Goal: Contribute content: Contribute content

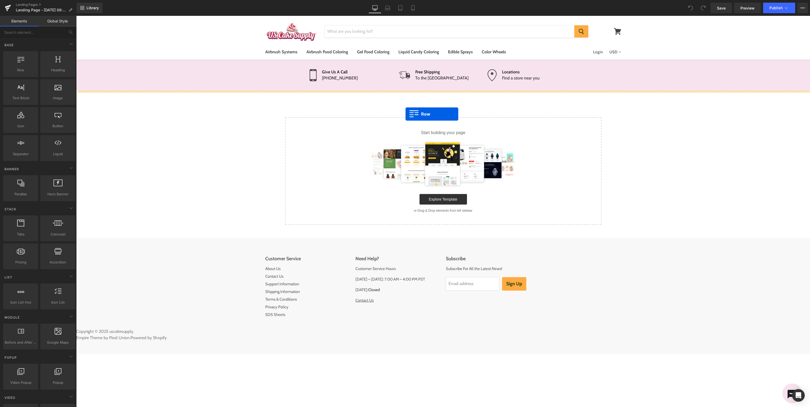
drag, startPoint x: 102, startPoint y: 85, endPoint x: 493, endPoint y: 117, distance: 393.1
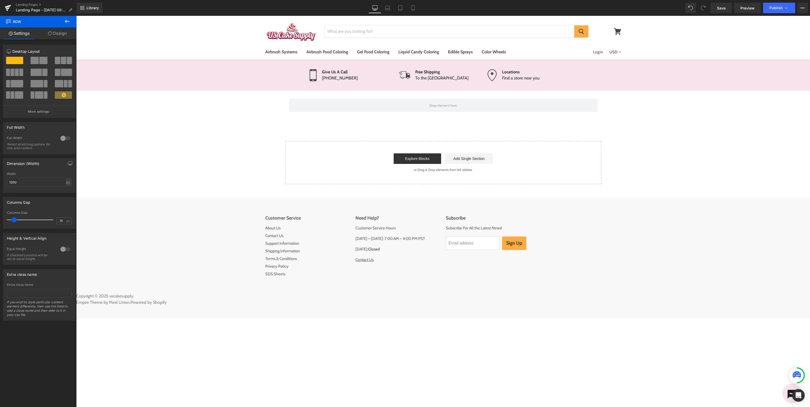
drag, startPoint x: 68, startPoint y: 21, endPoint x: 72, endPoint y: 28, distance: 8.4
click at [68, 21] on icon at bounding box center [67, 21] width 6 height 6
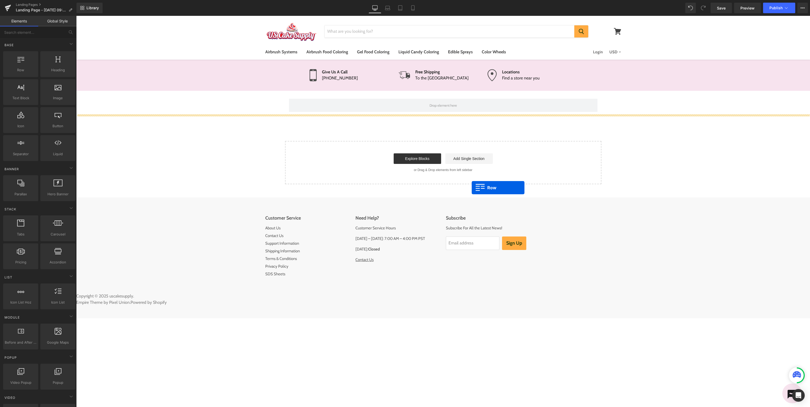
drag, startPoint x: 95, startPoint y: 83, endPoint x: 472, endPoint y: 187, distance: 390.6
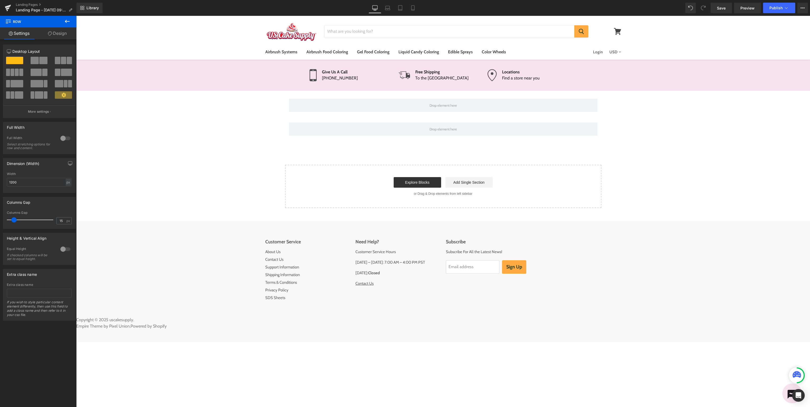
click at [68, 22] on icon at bounding box center [67, 21] width 5 height 3
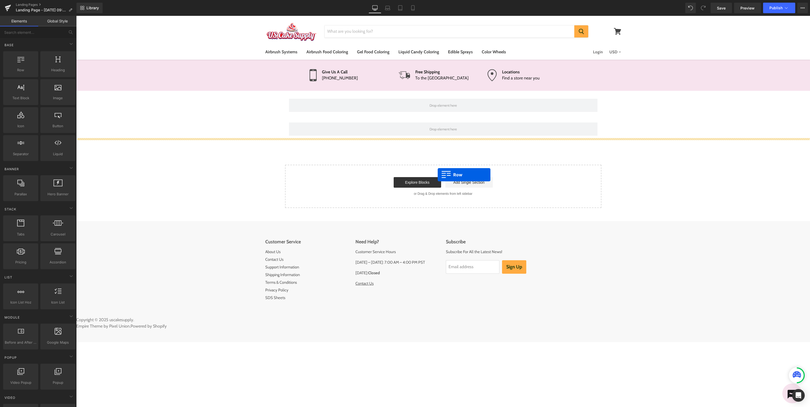
drag, startPoint x: 102, startPoint y: 82, endPoint x: 438, endPoint y: 174, distance: 348.7
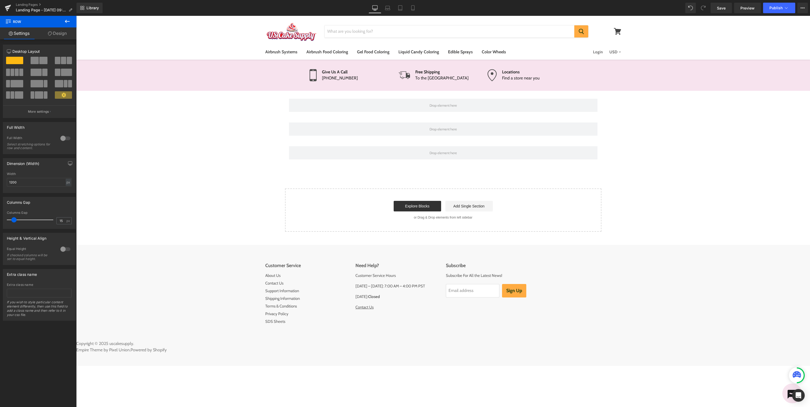
click at [69, 22] on icon at bounding box center [67, 21] width 6 height 6
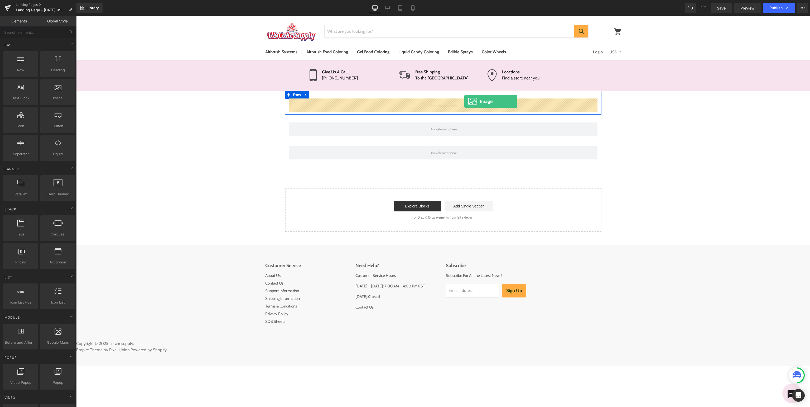
drag, startPoint x: 134, startPoint y: 109, endPoint x: 464, endPoint y: 101, distance: 330.2
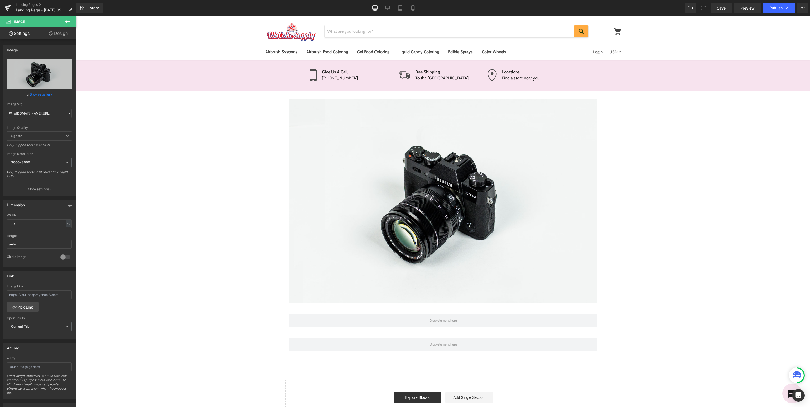
click at [68, 21] on icon at bounding box center [67, 21] width 5 height 3
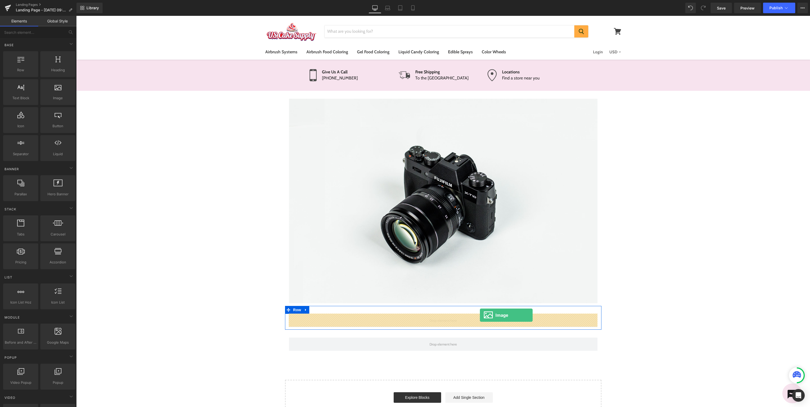
drag, startPoint x: 135, startPoint y: 108, endPoint x: 480, endPoint y: 315, distance: 401.9
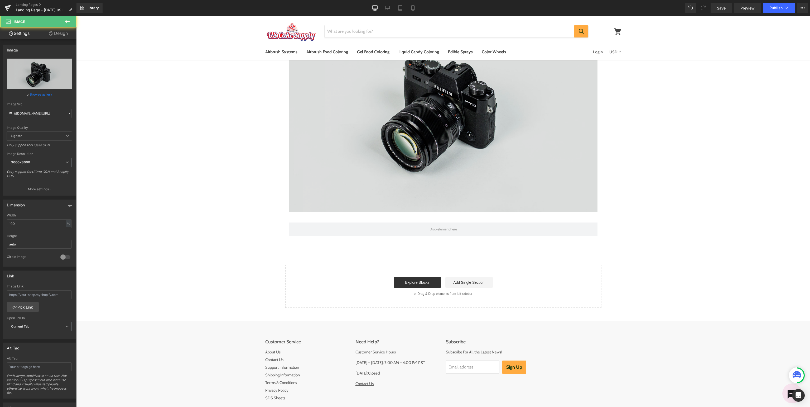
scroll to position [341, 0]
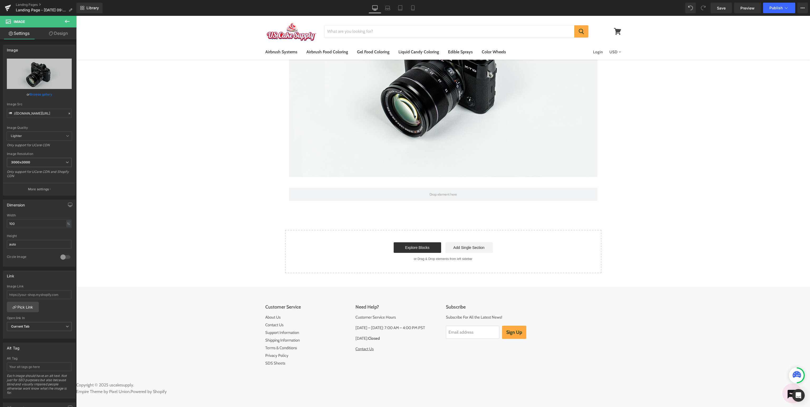
click at [66, 21] on icon at bounding box center [67, 21] width 5 height 3
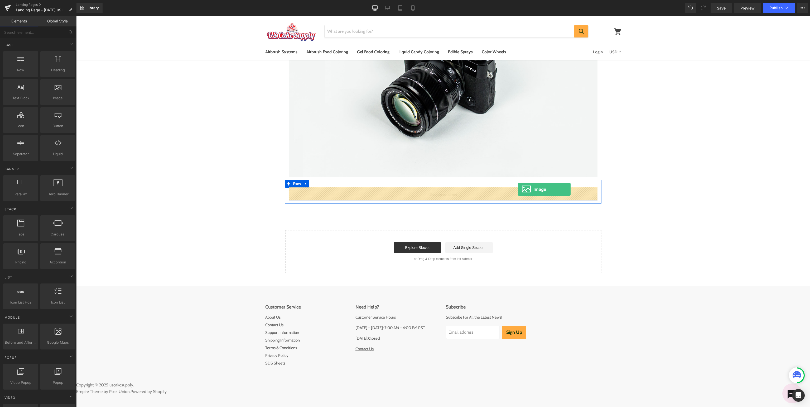
drag, startPoint x: 135, startPoint y: 114, endPoint x: 518, endPoint y: 189, distance: 390.4
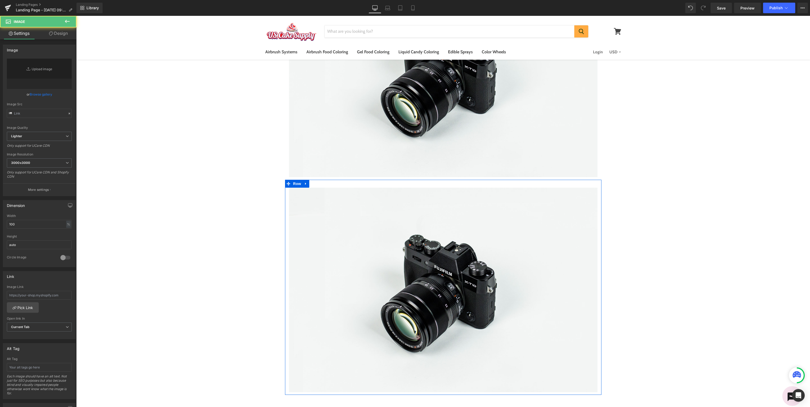
type input "//[DOMAIN_NAME][URL]"
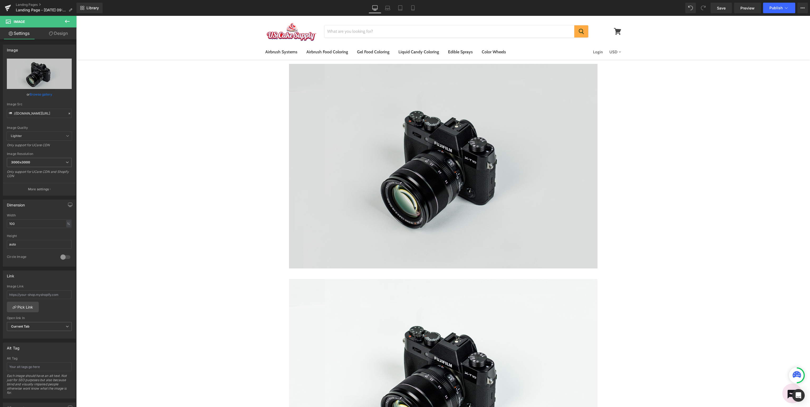
scroll to position [0, 0]
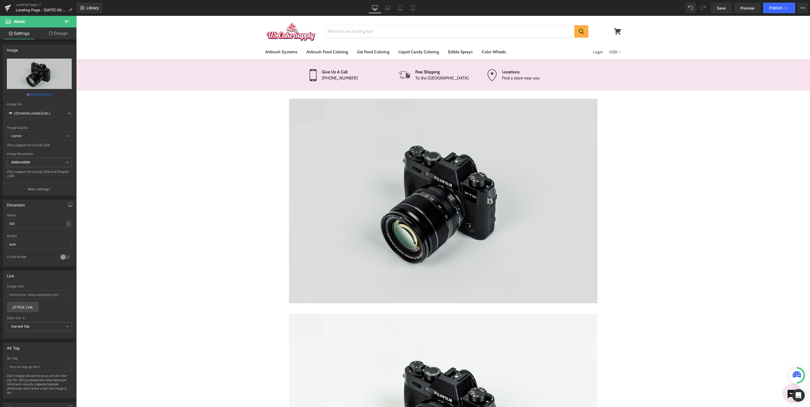
click at [498, 193] on img at bounding box center [443, 201] width 308 height 204
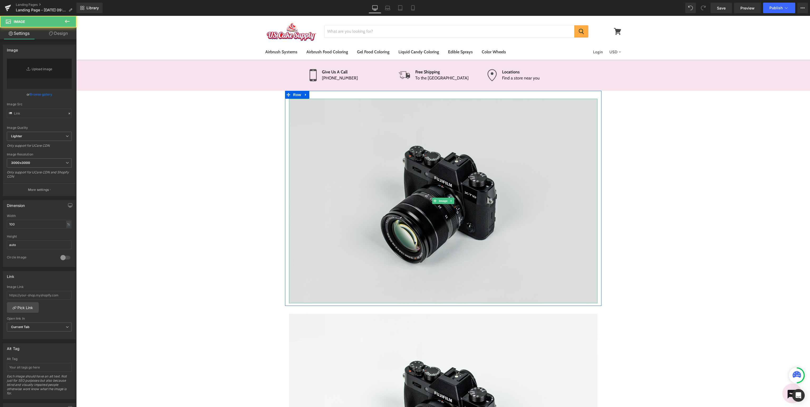
type input "//[DOMAIN_NAME][URL]"
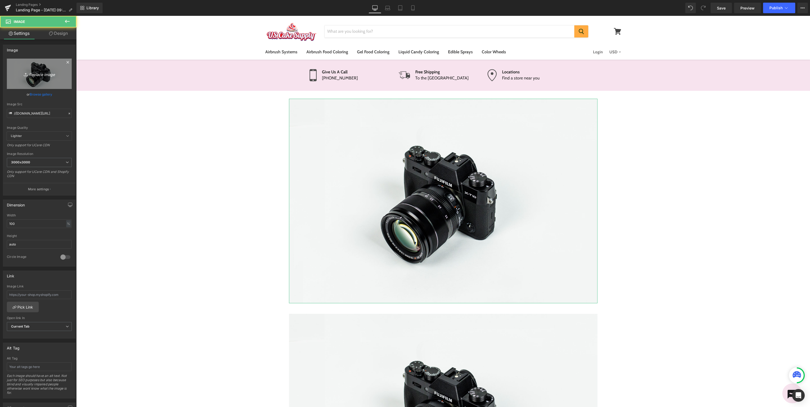
click at [39, 75] on icon "Replace Image" at bounding box center [39, 73] width 42 height 7
type input "C:\fakepath\Bellocio_SupportBanner.jpg"
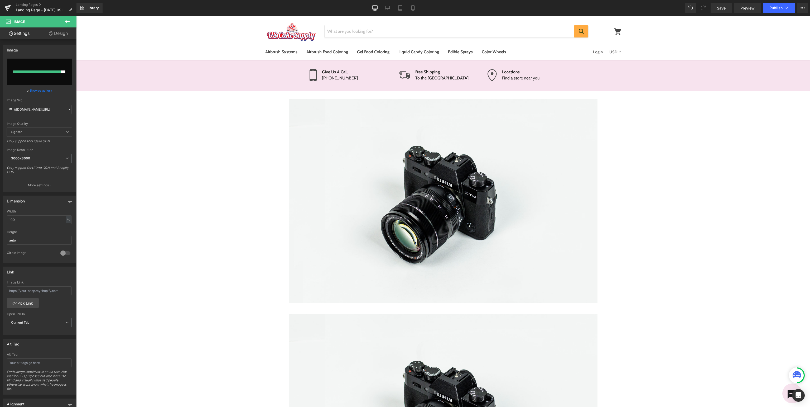
type input "https://ucarecdn.com/866372d6-7710-4714-8c70-fe1b354731bd/-/format/auto/-/previ…"
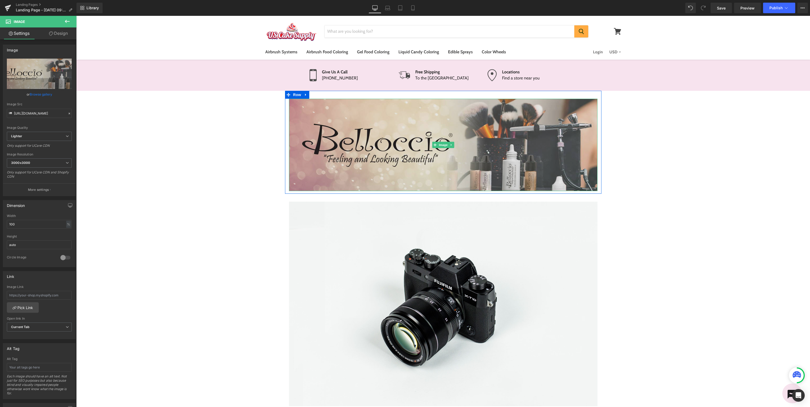
scroll to position [167, 0]
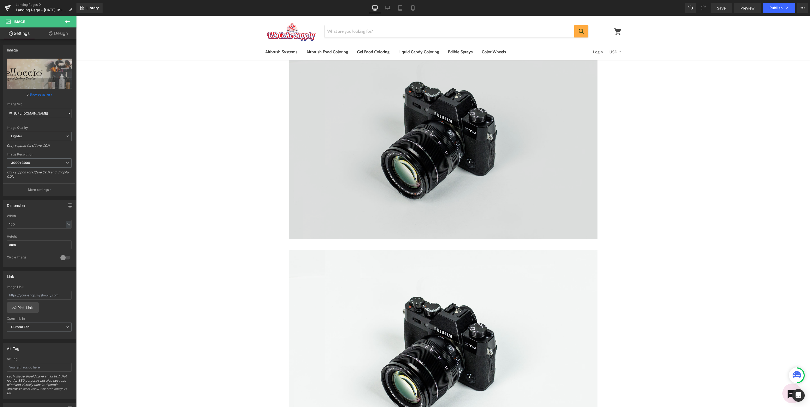
click at [457, 113] on img at bounding box center [443, 137] width 308 height 204
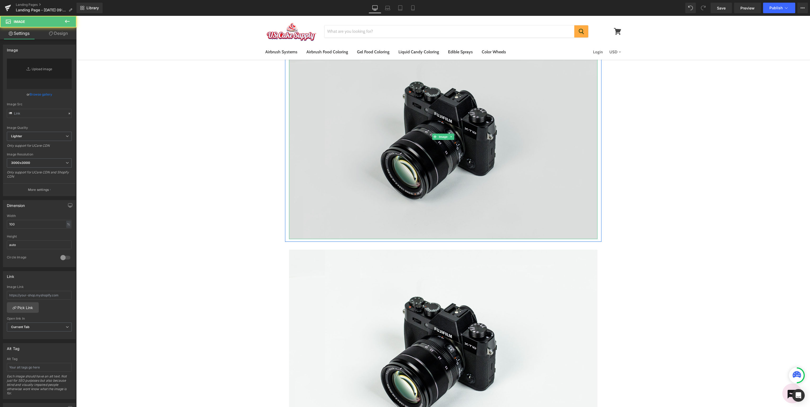
type input "//[DOMAIN_NAME][URL]"
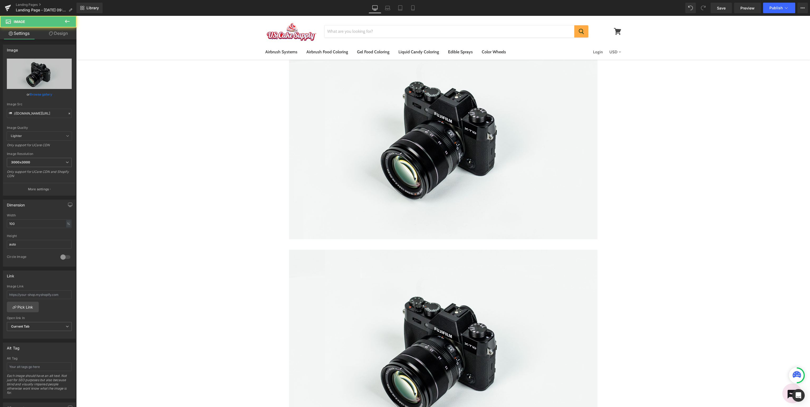
scroll to position [28, 0]
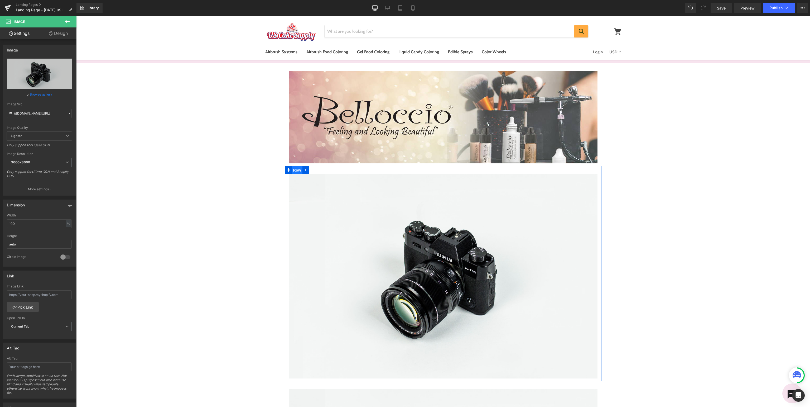
click at [298, 168] on span "Row" at bounding box center [297, 170] width 11 height 8
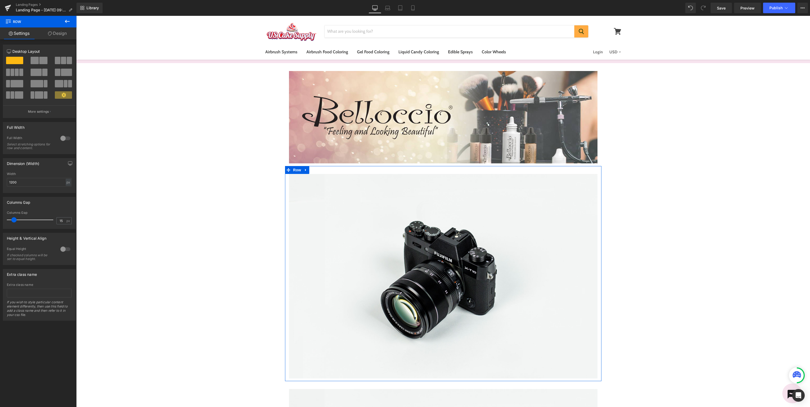
click at [64, 64] on span at bounding box center [63, 60] width 5 height 7
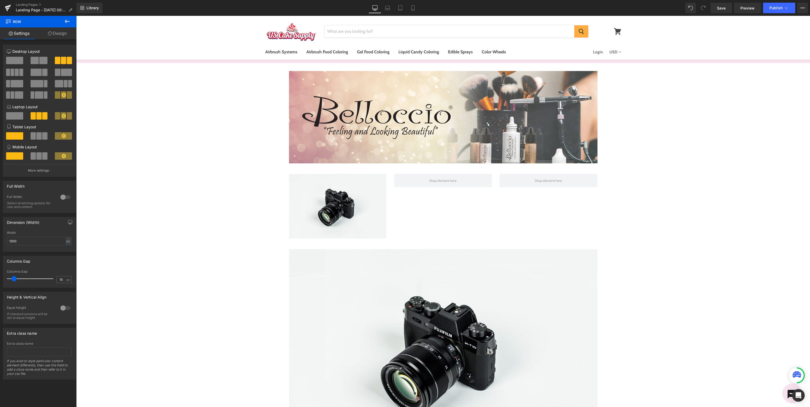
click at [67, 22] on icon at bounding box center [67, 21] width 6 height 6
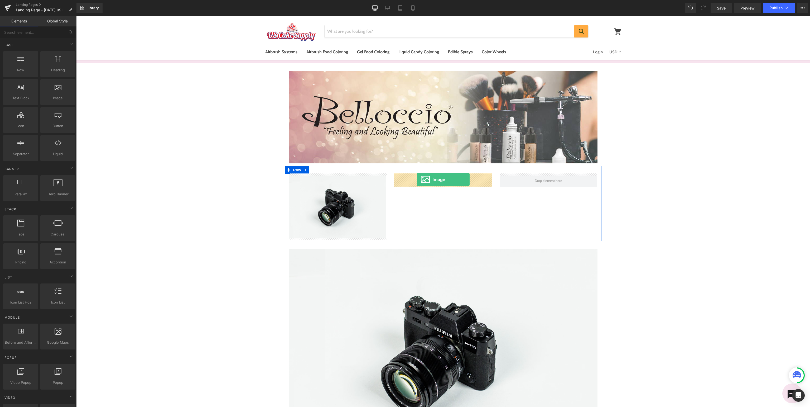
drag, startPoint x: 139, startPoint y: 112, endPoint x: 417, endPoint y: 179, distance: 285.9
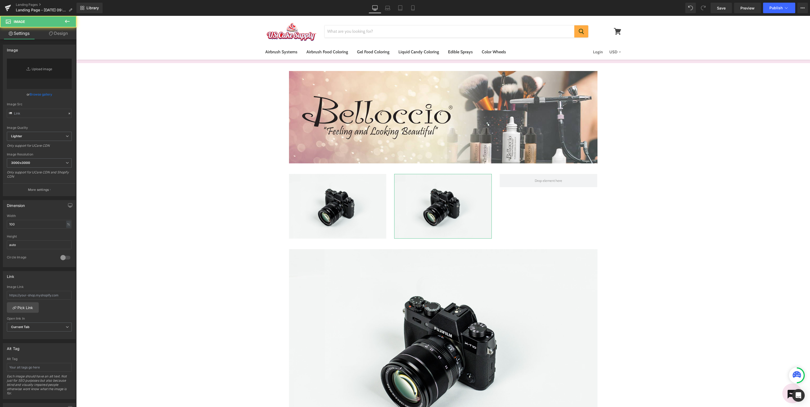
type input "//[DOMAIN_NAME][URL]"
click at [66, 21] on icon at bounding box center [67, 21] width 6 height 6
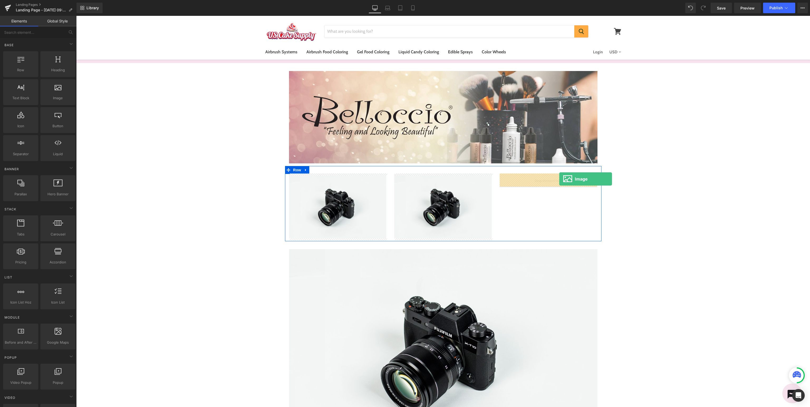
drag, startPoint x: 129, startPoint y: 104, endPoint x: 559, endPoint y: 179, distance: 436.1
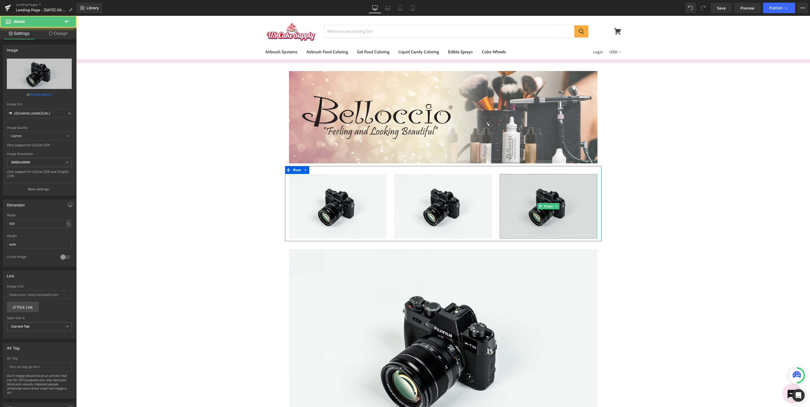
scroll to position [139, 0]
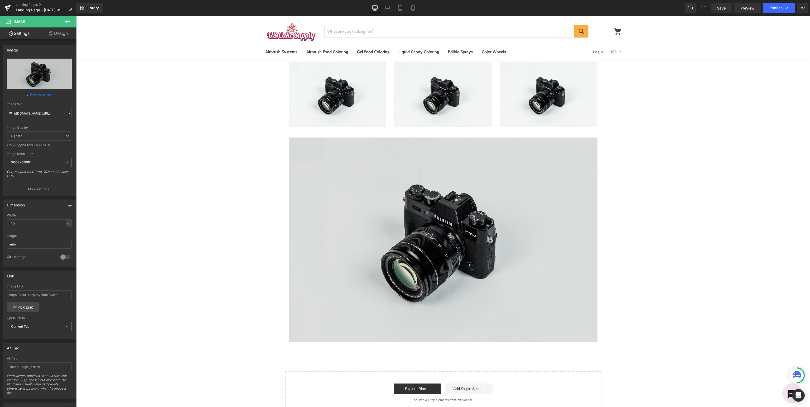
click at [452, 248] on img at bounding box center [443, 239] width 308 height 204
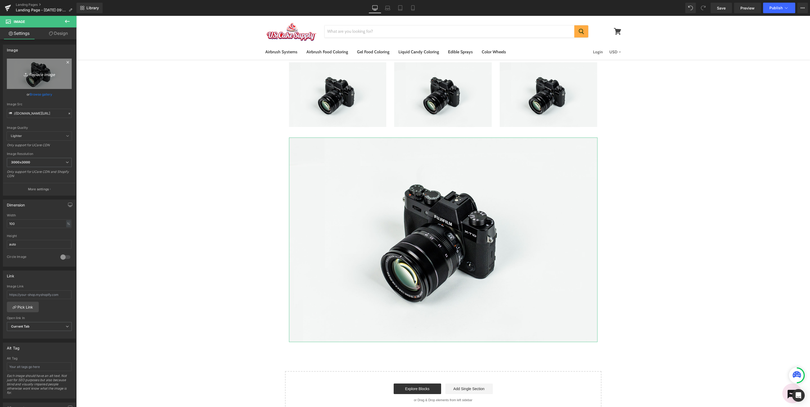
click at [37, 73] on icon "Replace Image" at bounding box center [39, 73] width 42 height 7
type input "C:\fakepath\Bellocio_SupportSubmitaTicket.jpg"
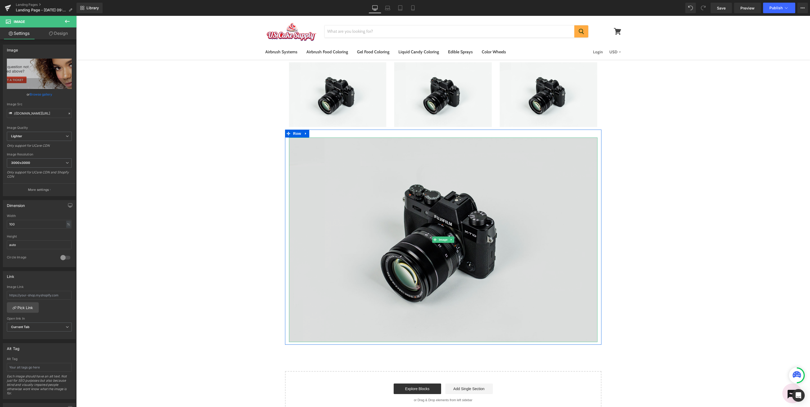
type input "https://ucarecdn.com/be51d0b5-9422-4553-af11-a6a90d7f8a60/-/format/auto/-/previ…"
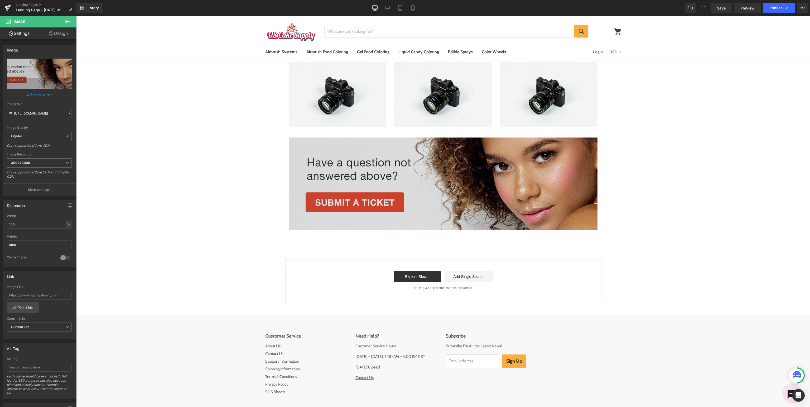
scroll to position [28, 0]
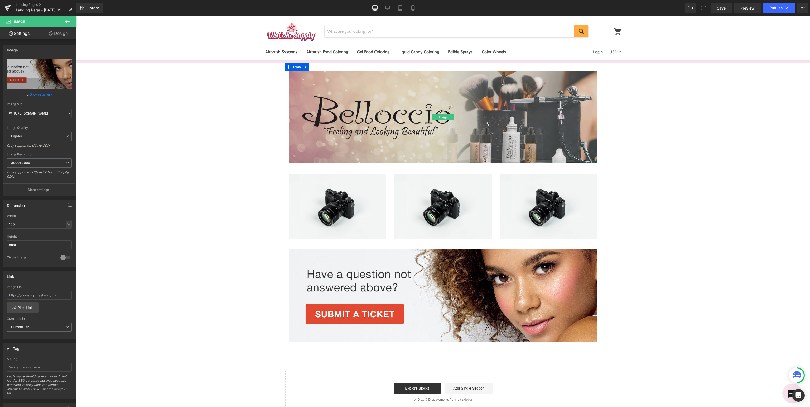
click at [437, 138] on img at bounding box center [443, 117] width 308 height 92
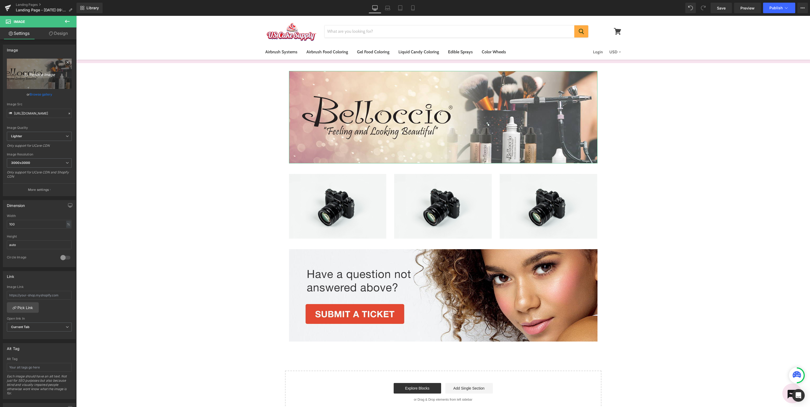
click at [47, 73] on icon "Replace Image" at bounding box center [39, 73] width 42 height 7
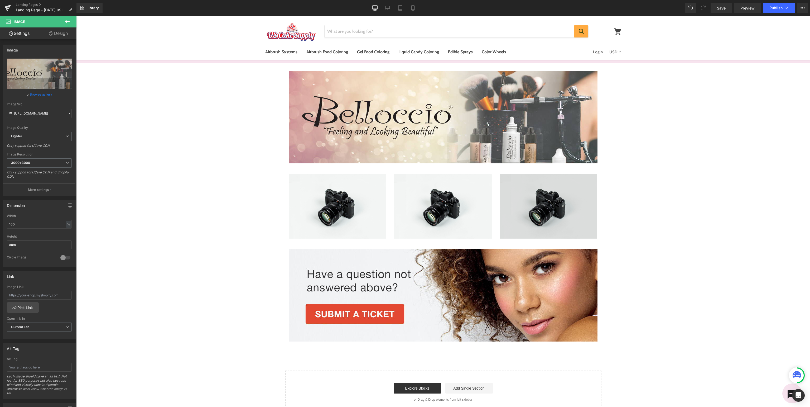
type input "C:\fakepath\USCake_SupportBanner.jpg"
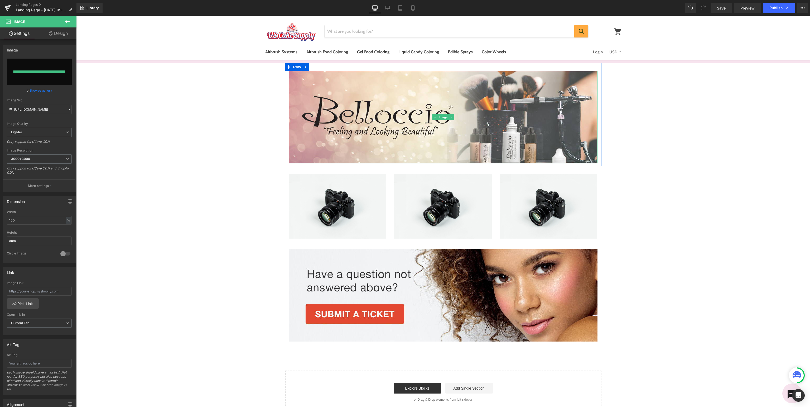
type input "https://ucarecdn.com/31f5f79b-f4ac-486e-a023-faa5ca3b47b2/-/format/auto/-/previ…"
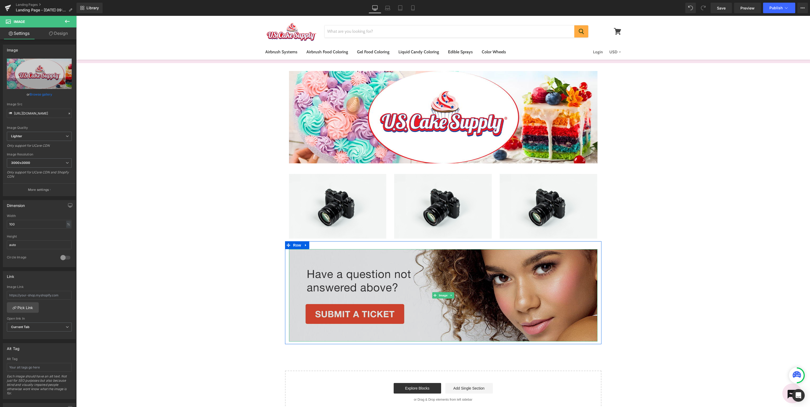
click at [510, 271] on img at bounding box center [443, 295] width 308 height 92
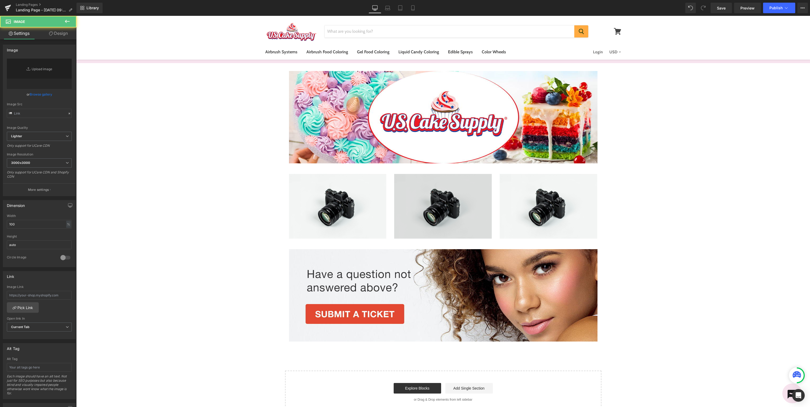
type input "https://ucarecdn.com/be51d0b5-9422-4553-af11-a6a90d7f8a60/-/format/auto/-/previ…"
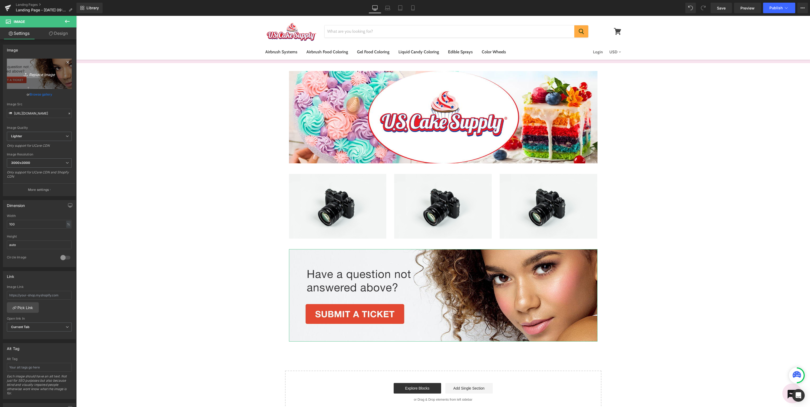
click at [48, 78] on link "Replace Image" at bounding box center [39, 74] width 65 height 30
type input "C:\fakepath\USCake_SupportSubmitaTicket.jpg"
type input "https://ucarecdn.com/d2034e22-a466-46ec-ade3-d2f7d97533e0/-/format/auto/-/previ…"
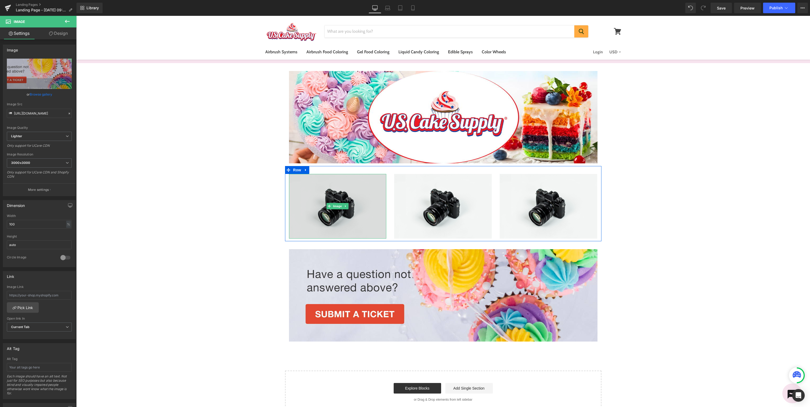
click at [336, 215] on img at bounding box center [338, 206] width 98 height 65
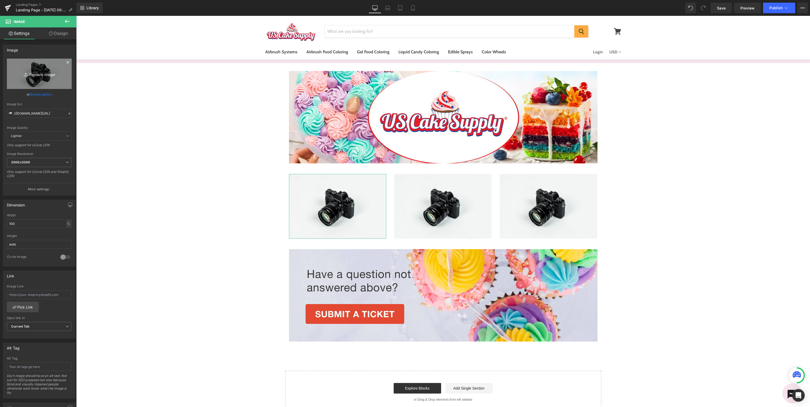
click at [39, 76] on icon "Replace Image" at bounding box center [39, 73] width 42 height 7
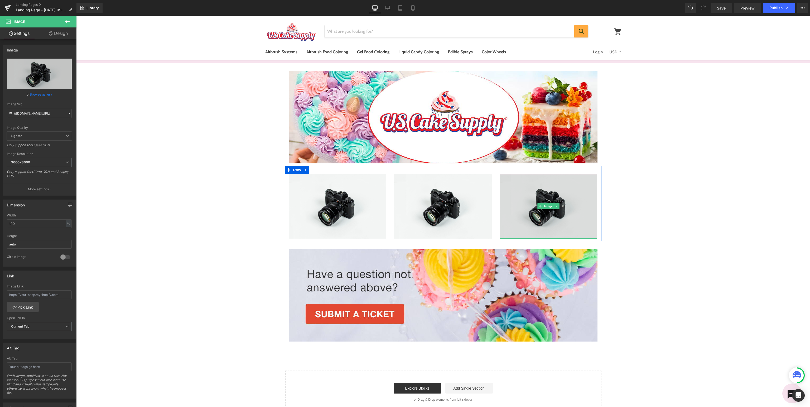
click at [544, 215] on img at bounding box center [549, 206] width 98 height 65
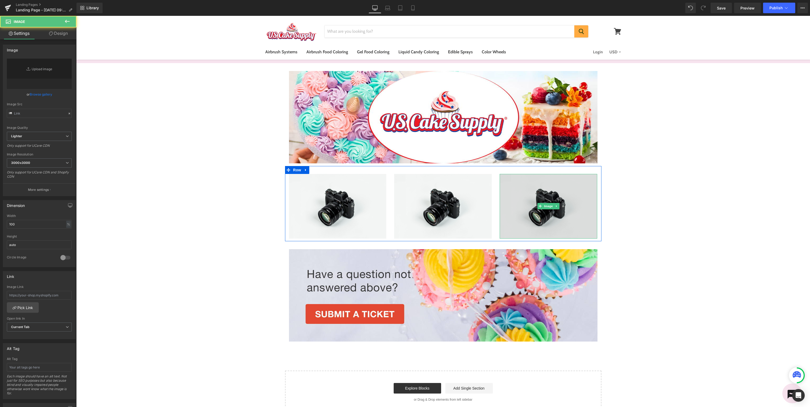
type input "//[DOMAIN_NAME][URL]"
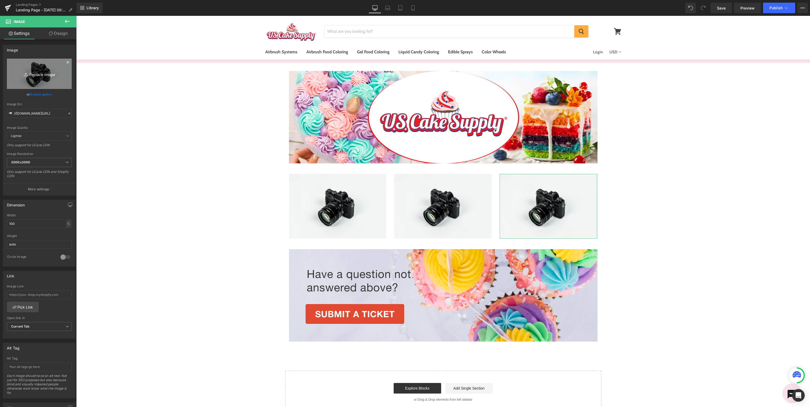
click at [42, 74] on icon "Replace Image" at bounding box center [39, 73] width 42 height 7
type input "C:\fakepath\USCake_SupportAmazonStore.jpg"
type input "https://ucarecdn.com/4ca8af0a-89c3-4b7a-b4a9-ed7842006b0e/-/format/auto/-/previ…"
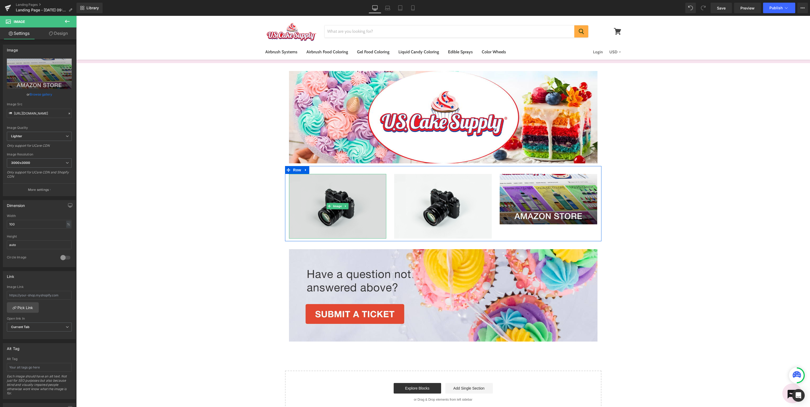
click at [329, 188] on img at bounding box center [338, 206] width 98 height 65
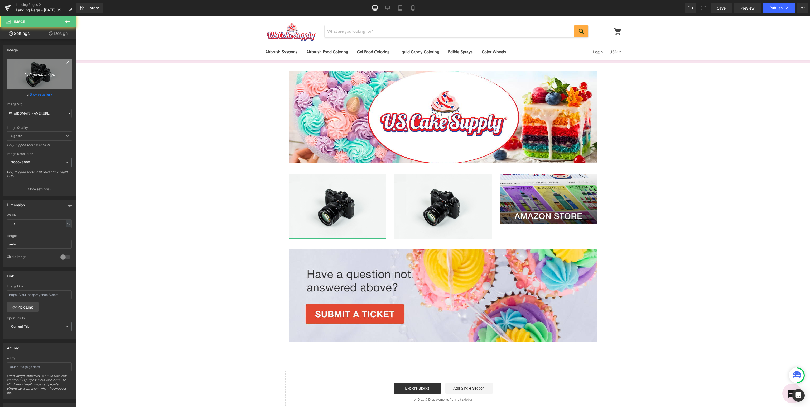
click at [54, 81] on link "Replace Image" at bounding box center [39, 74] width 65 height 30
type input "C:\fakepath\USCake_SupportManuals.jpg"
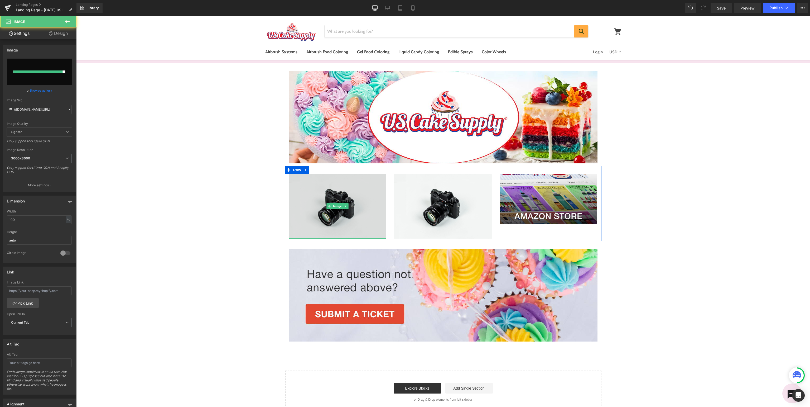
click at [306, 204] on img at bounding box center [338, 206] width 98 height 65
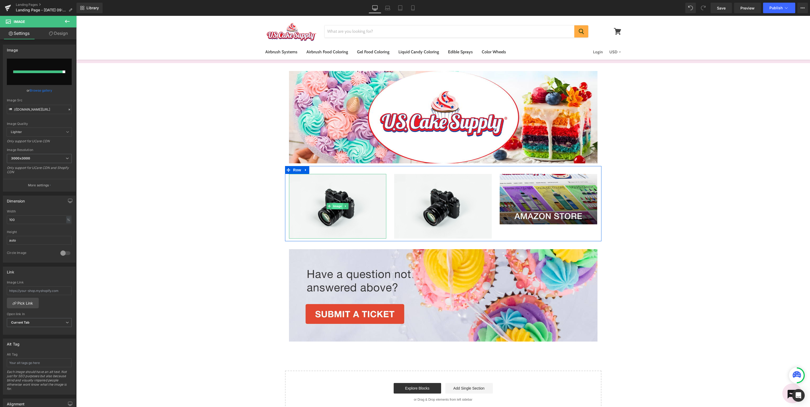
click at [333, 203] on span "Image" at bounding box center [337, 206] width 11 height 6
click at [39, 70] on input "file" at bounding box center [39, 72] width 65 height 26
type input "C:\fakepath\USCake_SupportSDS.jpg"
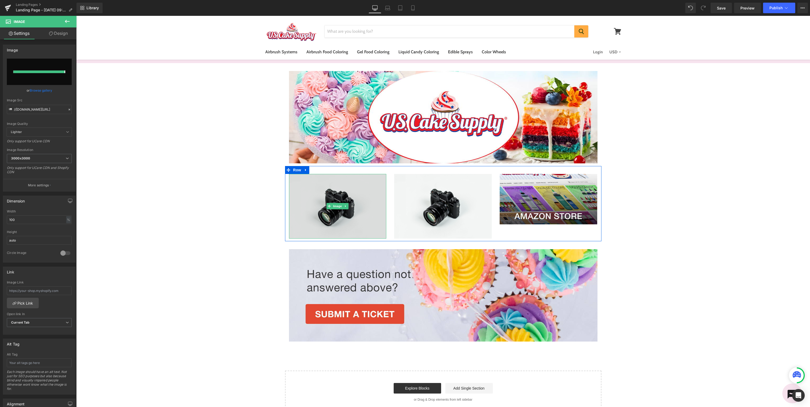
type input "https://ucarecdn.com/97e9b65a-9262-4d0f-90e7-7054767f3750/-/format/auto/-/previ…"
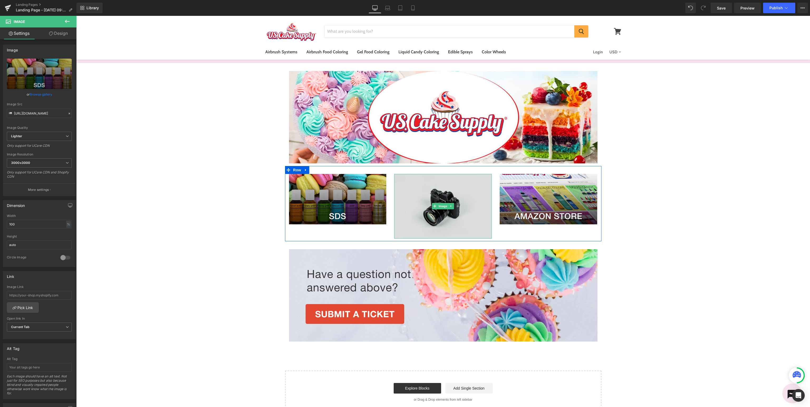
click at [424, 203] on img at bounding box center [443, 206] width 98 height 65
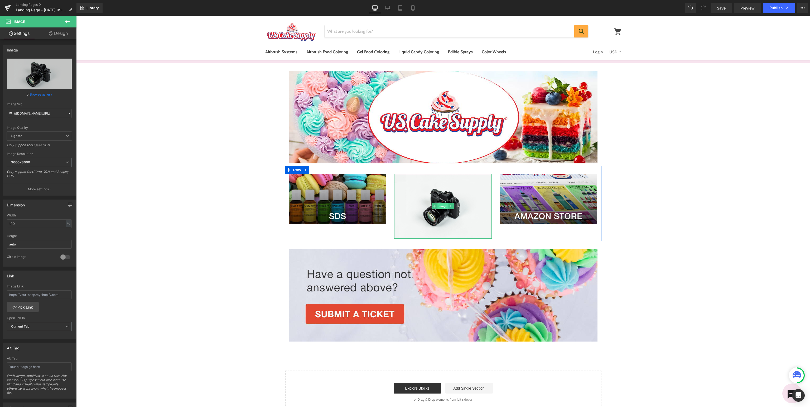
click at [438, 205] on span "Image" at bounding box center [443, 206] width 11 height 6
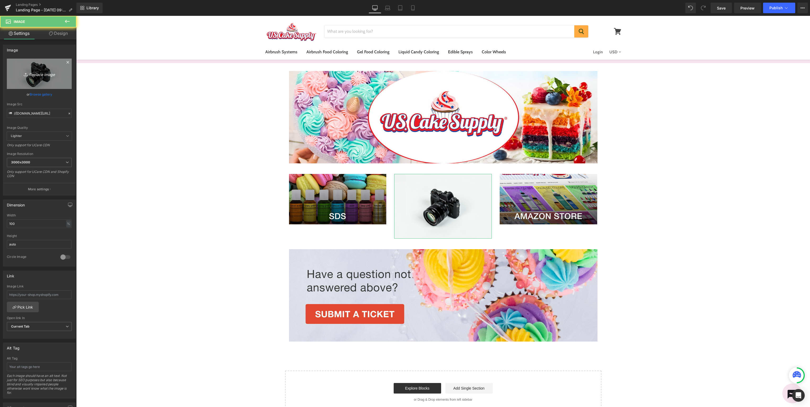
click at [31, 78] on link "Replace Image" at bounding box center [39, 74] width 65 height 30
type input "C:\fakepath\USCake_SupportManuals.jpg"
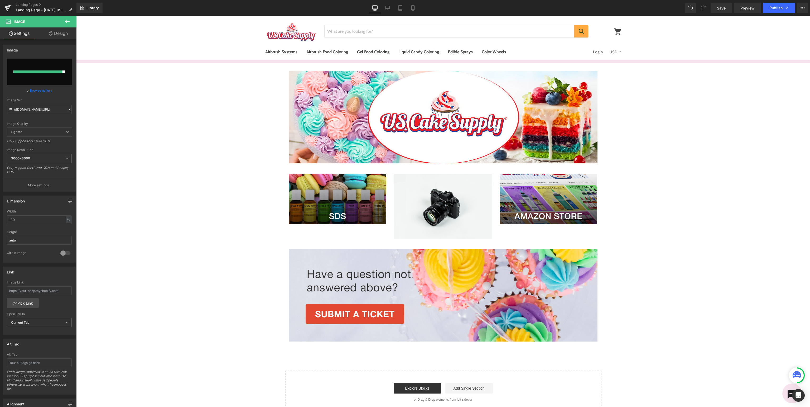
type input "https://ucarecdn.com/905c15e6-ae74-4592-8e38-c1d614683541/-/format/auto/-/previ…"
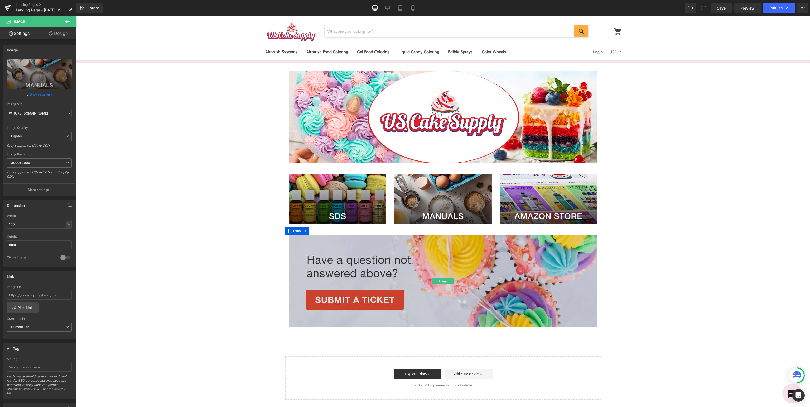
scroll to position [0, 0]
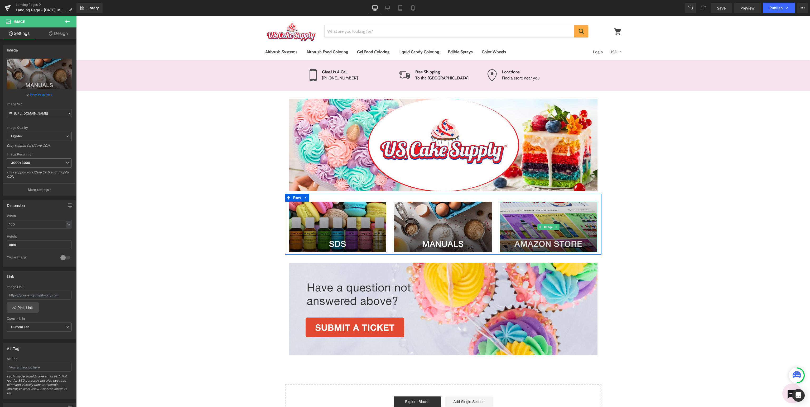
click at [564, 226] on img at bounding box center [549, 226] width 98 height 51
click at [563, 230] on img at bounding box center [549, 226] width 98 height 51
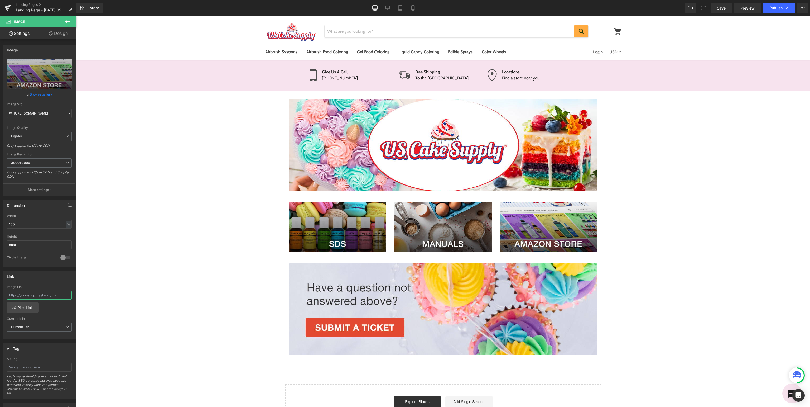
click at [36, 294] on input "text" at bounding box center [39, 295] width 65 height 9
type input "https://www.amazon.com/stores/USCakeSupply/page/BEAD86F3-05EC-46A1-97C2-37F07CF…"
click at [28, 306] on link "Pick Link" at bounding box center [23, 307] width 32 height 11
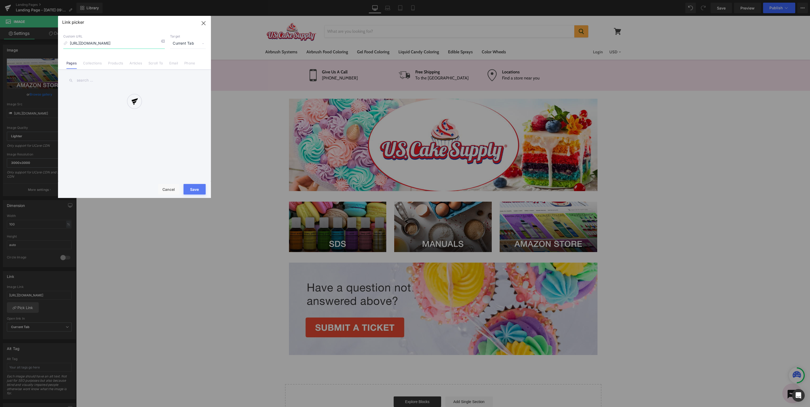
scroll to position [0, 84]
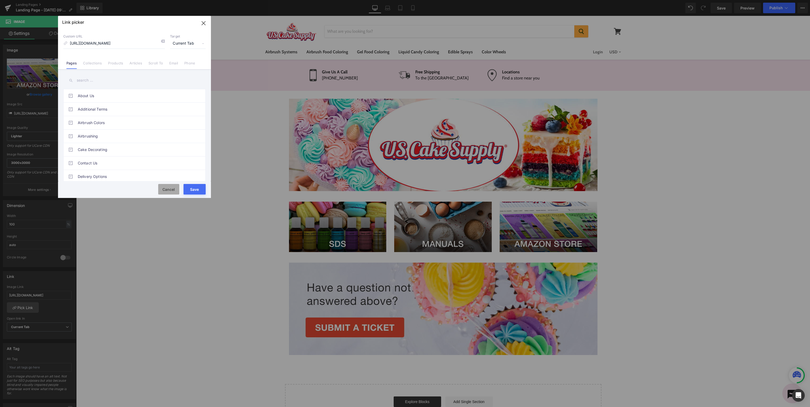
click at [168, 187] on button "Cancel" at bounding box center [168, 189] width 21 height 11
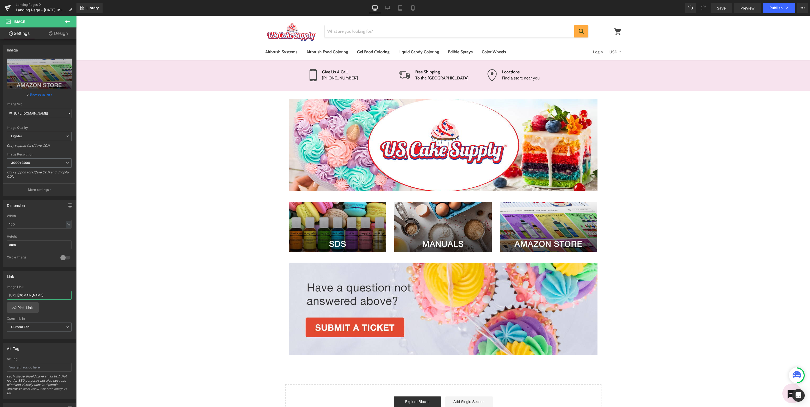
click at [45, 294] on input "https://www.amazon.com/stores/USCakeSupply/page/BEAD86F3-05EC-46A1-97C2-37F07CF…" at bounding box center [39, 295] width 65 height 9
click at [779, 9] on button "Publish" at bounding box center [779, 8] width 32 height 11
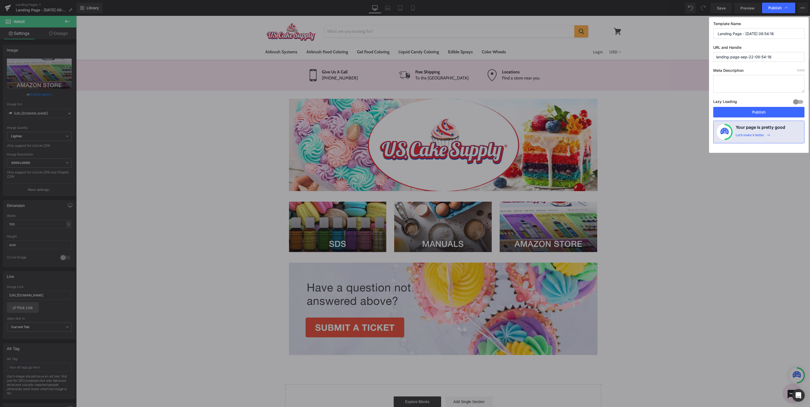
click at [774, 34] on input "Landing Page - Sep 22, 09:54:16" at bounding box center [758, 33] width 91 height 11
drag, startPoint x: 796, startPoint y: 33, endPoint x: 213, endPoint y: 18, distance: 583.4
click at [713, 28] on input "Landing Page - Sep 22, 09:54:16" at bounding box center [758, 33] width 91 height 11
type input "U.S. Cake Supply Support"
type input "usc-support"
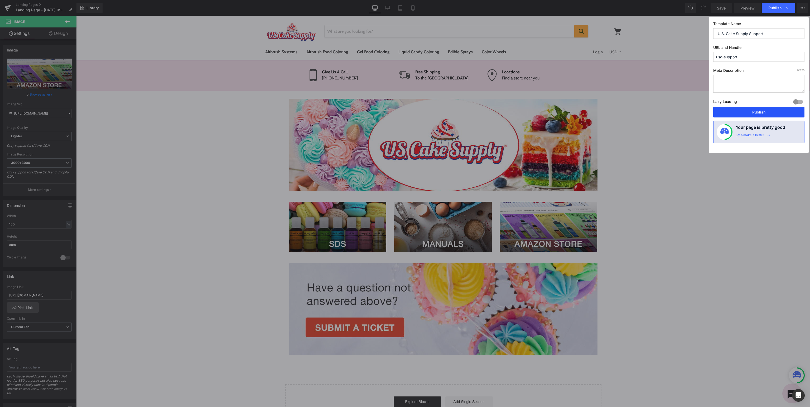
click at [764, 108] on button "Publish" at bounding box center [758, 112] width 91 height 11
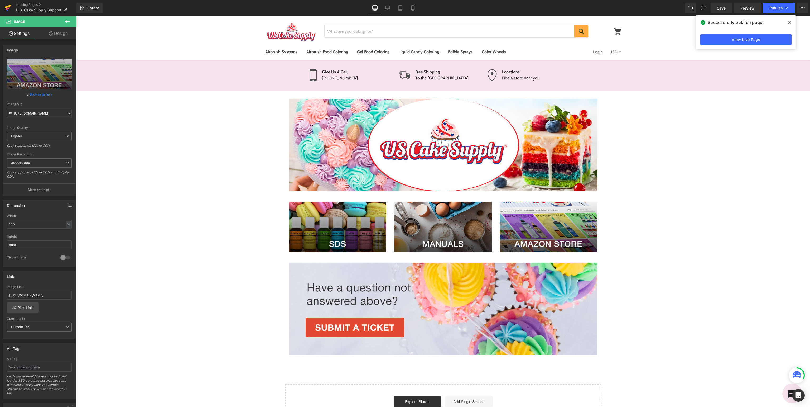
click at [5, 7] on icon at bounding box center [8, 7] width 6 height 13
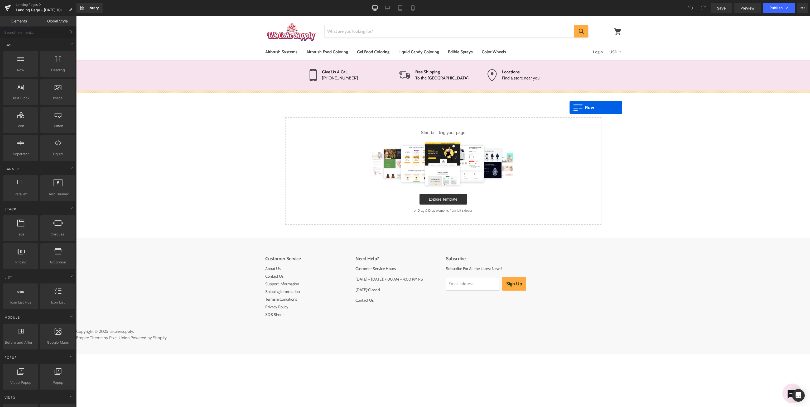
drag, startPoint x: 93, startPoint y: 77, endPoint x: 569, endPoint y: 107, distance: 477.4
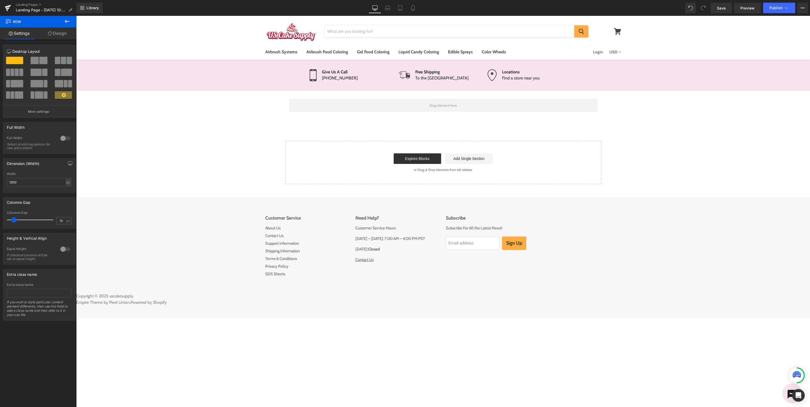
click at [70, 22] on button at bounding box center [67, 22] width 18 height 12
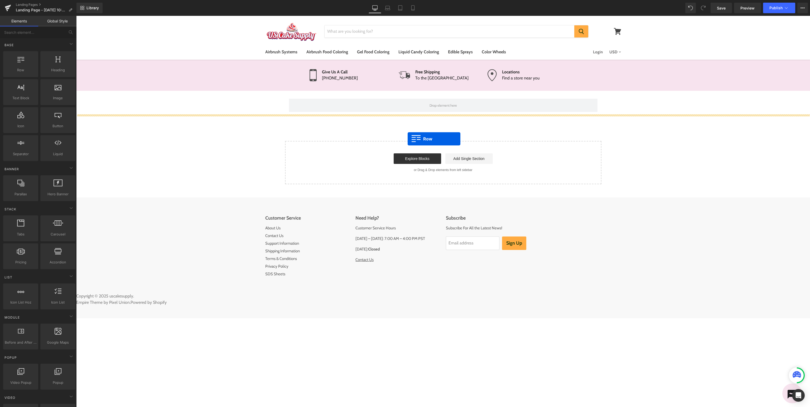
drag, startPoint x: 97, startPoint y: 80, endPoint x: 455, endPoint y: 141, distance: 363.2
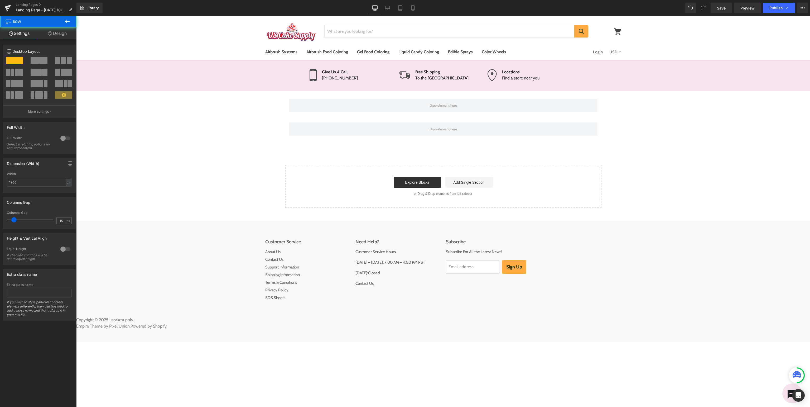
click at [69, 21] on icon at bounding box center [67, 21] width 6 height 6
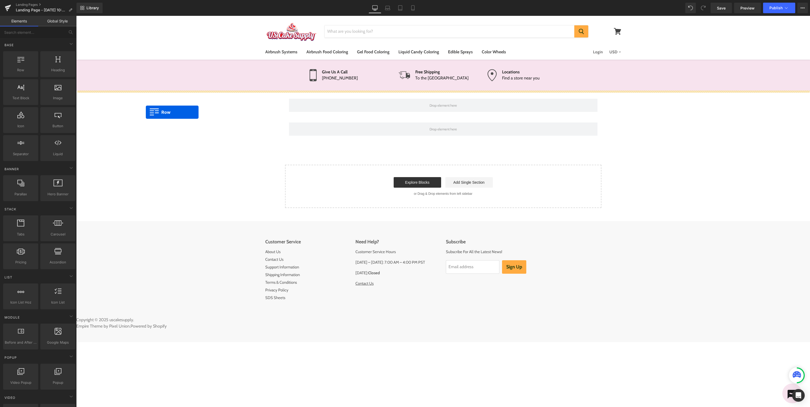
drag, startPoint x: 117, startPoint y: 90, endPoint x: 391, endPoint y: 181, distance: 288.2
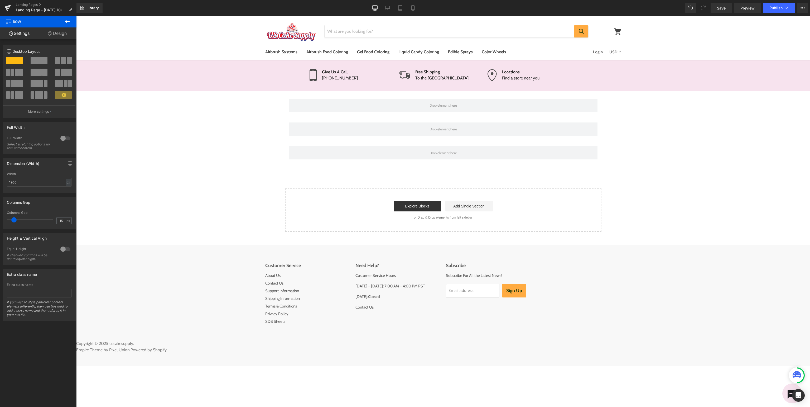
click at [67, 20] on icon at bounding box center [67, 21] width 6 height 6
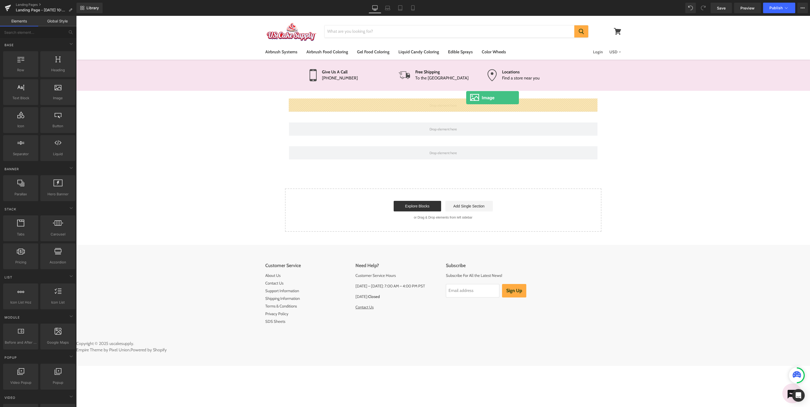
drag, startPoint x: 133, startPoint y: 105, endPoint x: 466, endPoint y: 98, distance: 332.8
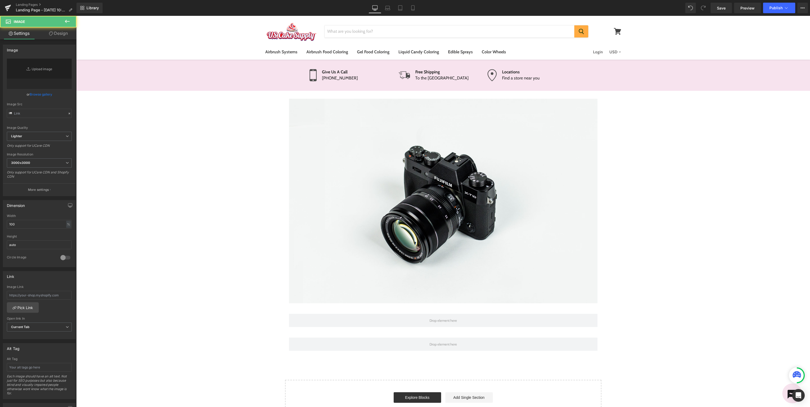
type input "//d1um8515vdn9kb.cloudfront.net/images/parallax.jpg"
click at [67, 22] on icon at bounding box center [67, 21] width 5 height 3
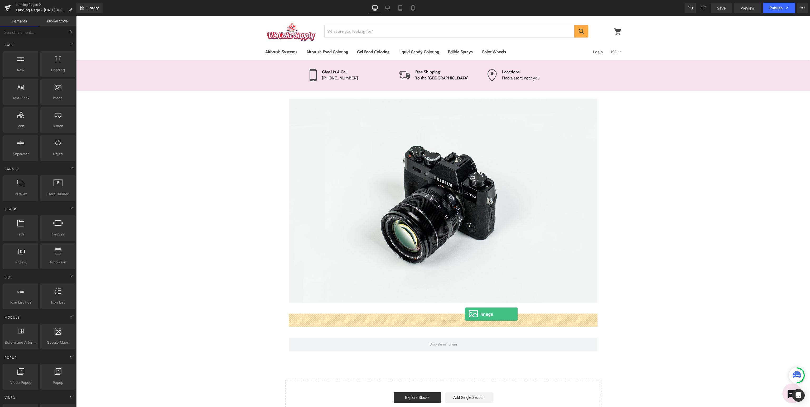
drag, startPoint x: 131, startPoint y: 109, endPoint x: 465, endPoint y: 314, distance: 392.0
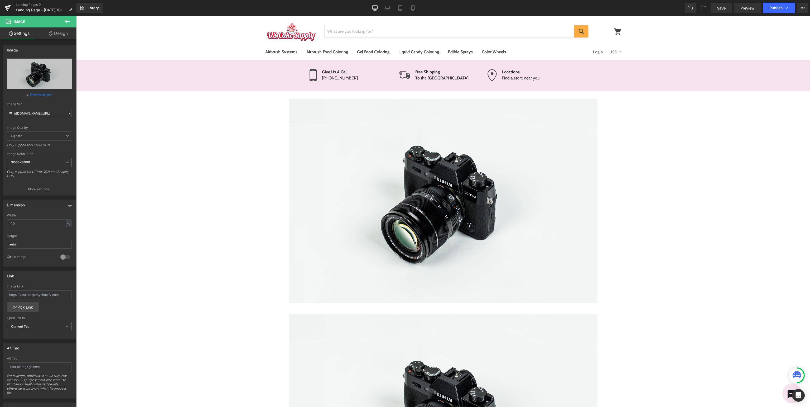
click at [66, 23] on icon at bounding box center [67, 21] width 6 height 6
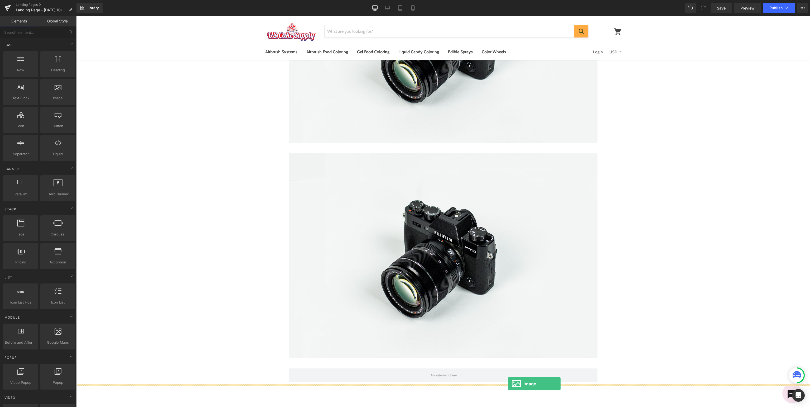
scroll to position [166, 0]
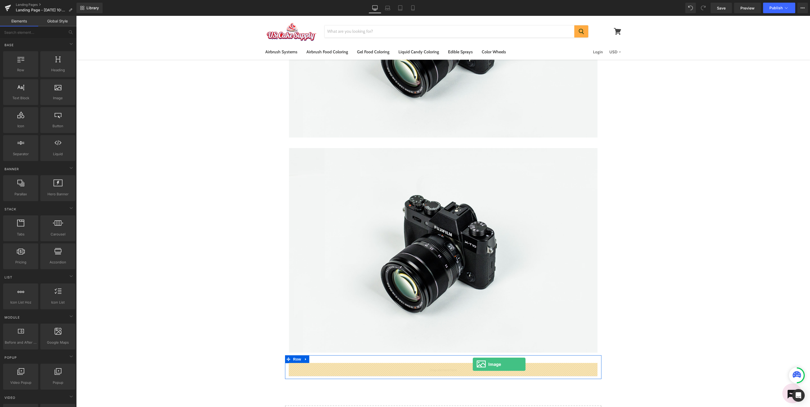
drag, startPoint x: 137, startPoint y: 112, endPoint x: 473, endPoint y: 364, distance: 420.1
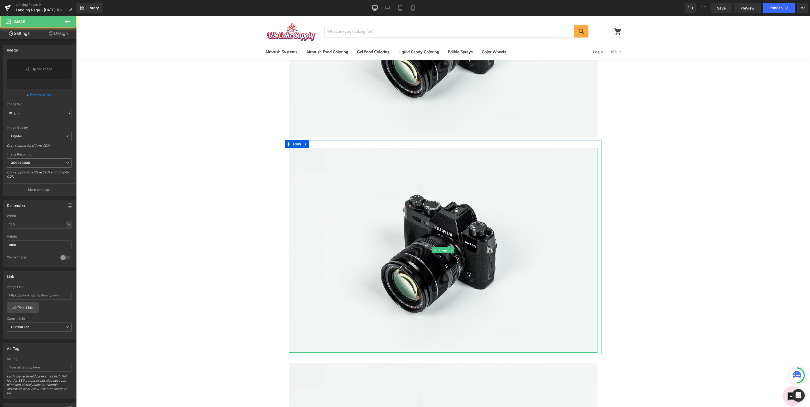
type input "//d1um8515vdn9kb.cloudfront.net/images/parallax.jpg"
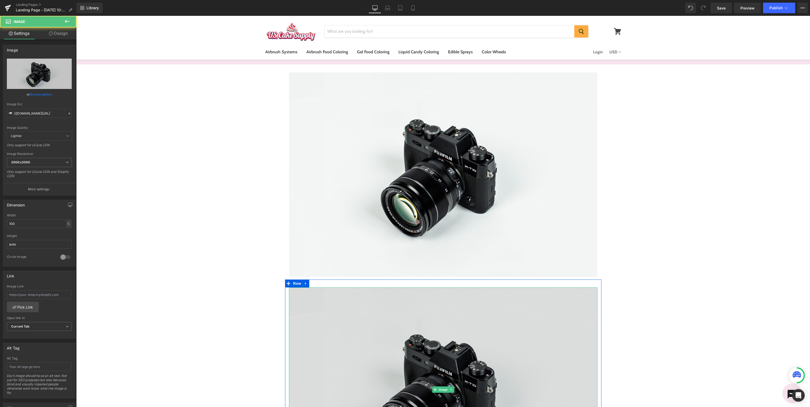
scroll to position [0, 0]
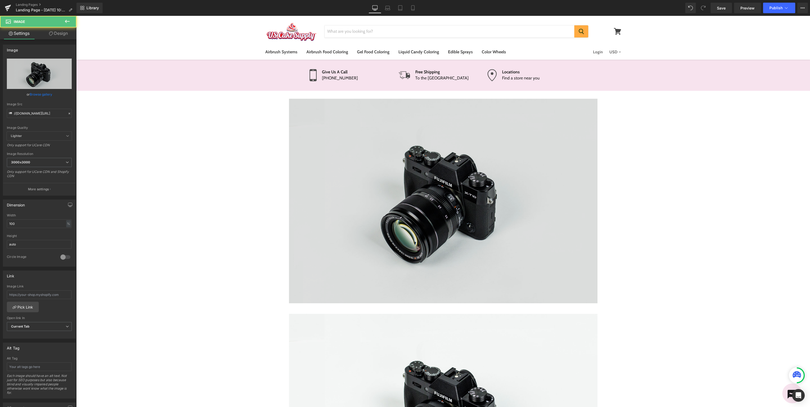
click at [461, 223] on img at bounding box center [443, 201] width 308 height 204
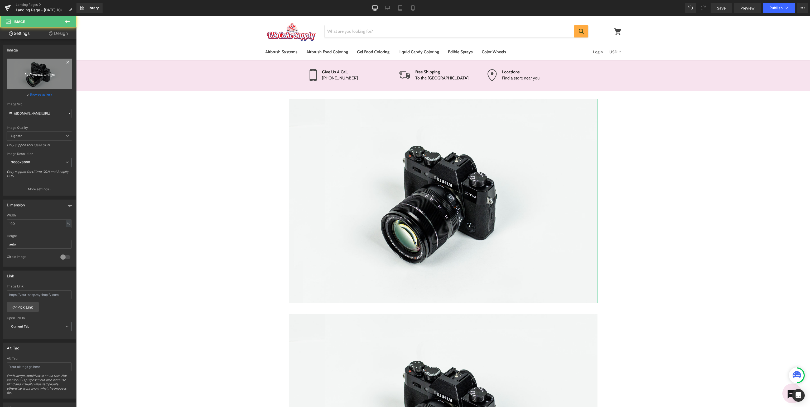
click at [35, 66] on link "Replace Image" at bounding box center [39, 74] width 65 height 30
type input "C:\fakepath\USCake_SupportBanner.jpg"
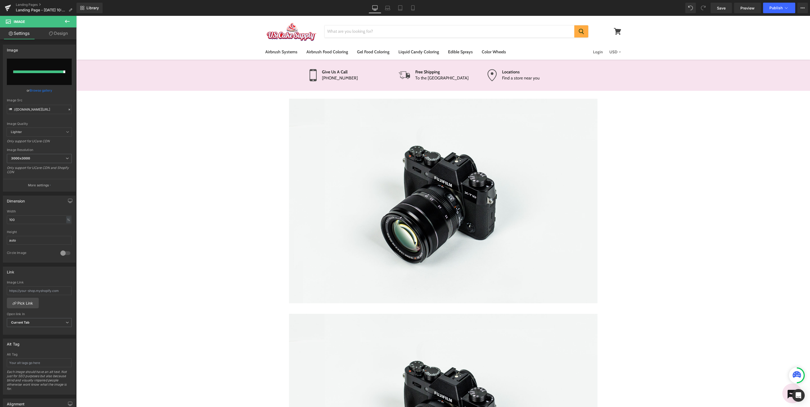
type input "https://ucarecdn.com/eae043f1-9ef2-4727-bdce-aad7a0b5b2c5/-/format/auto/-/previ…"
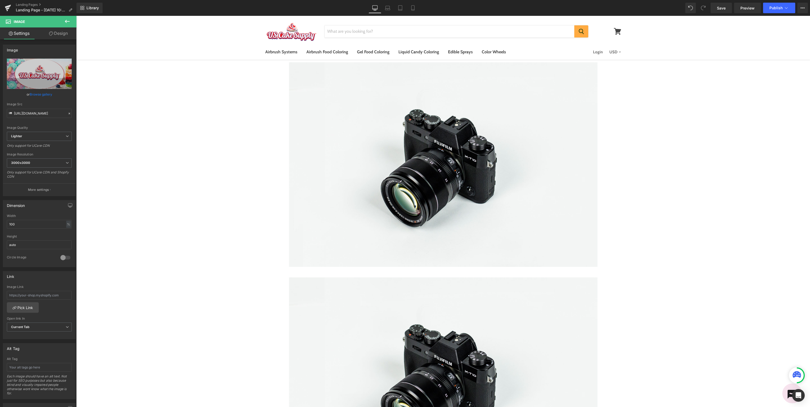
scroll to position [306, 0]
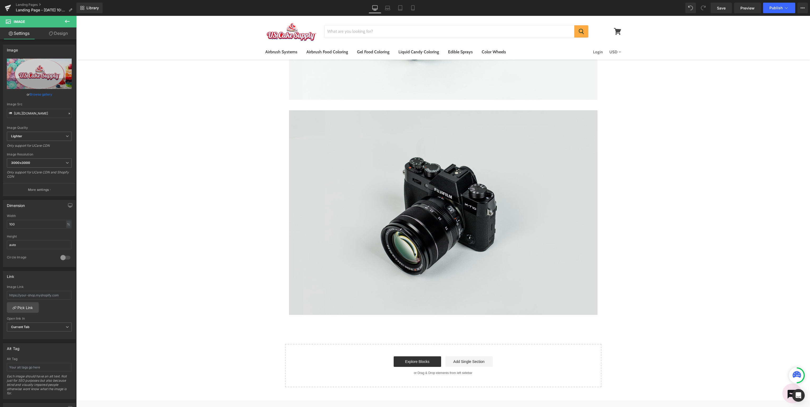
click at [531, 256] on img at bounding box center [443, 212] width 308 height 204
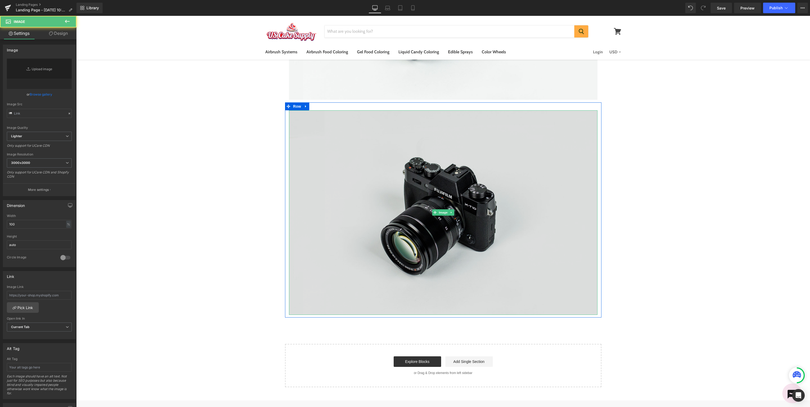
type input "//d1um8515vdn9kb.cloudfront.net/images/parallax.jpg"
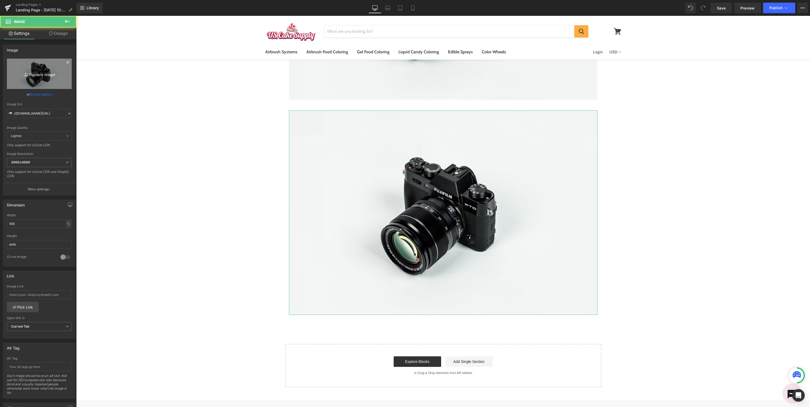
click at [48, 81] on link "Replace Image" at bounding box center [39, 74] width 65 height 30
type input "C:\fakepath\USCake_SupportSubmitaTicket.jpg"
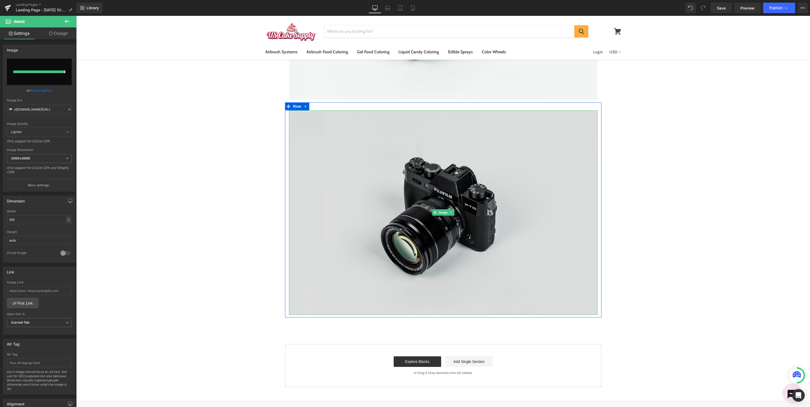
type input "https://ucarecdn.com/0bfcc9c1-33b6-4556-90ce-a6bf1df414e0/-/format/auto/-/previ…"
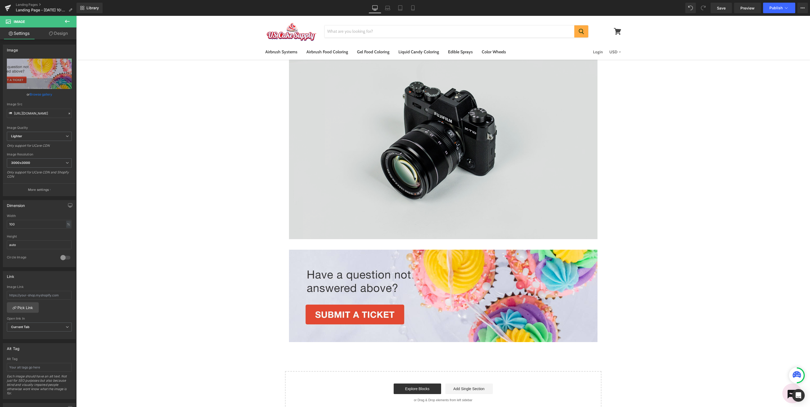
scroll to position [83, 0]
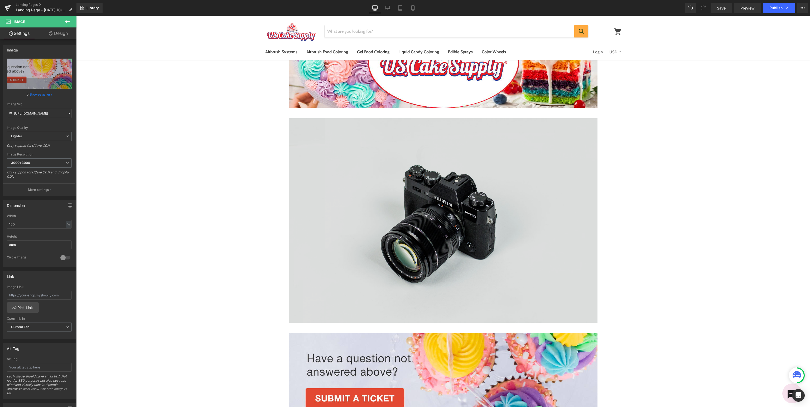
click at [462, 170] on img at bounding box center [443, 220] width 308 height 204
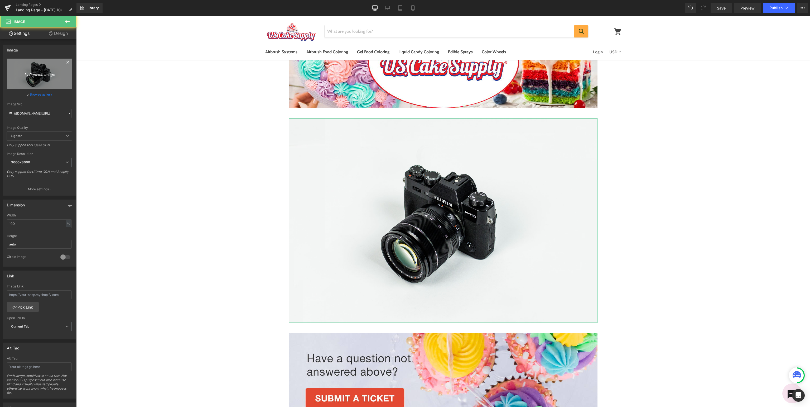
click at [40, 74] on icon "Replace Image" at bounding box center [39, 73] width 42 height 7
type input "C:\fakepath\USCake_SupportSDS.jpg"
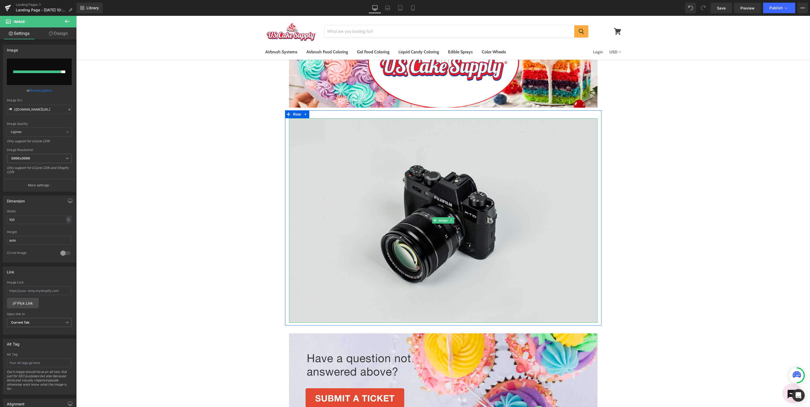
type input "https://ucarecdn.com/cd737eb7-2eb9-47f8-a5d6-f5dc7fd3e0a6/-/format/auto/-/previ…"
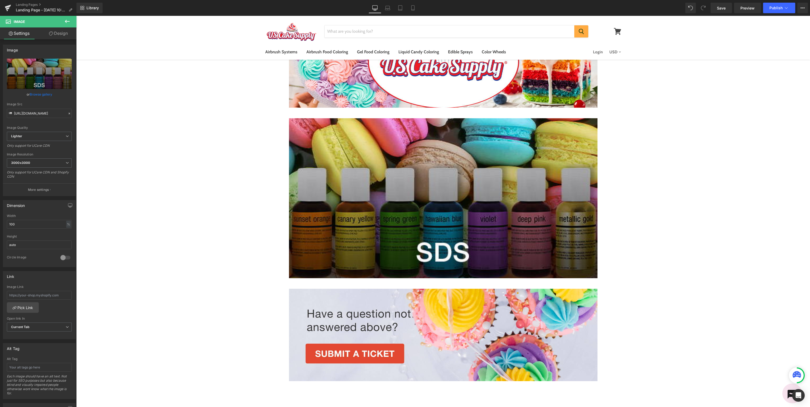
scroll to position [0, 0]
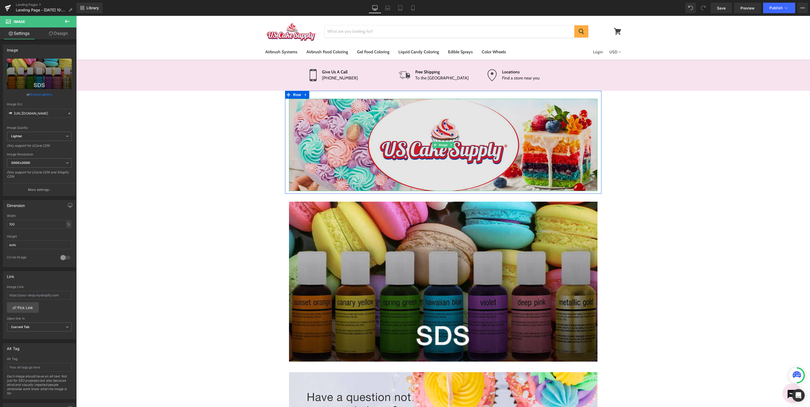
click at [477, 134] on img at bounding box center [443, 145] width 308 height 92
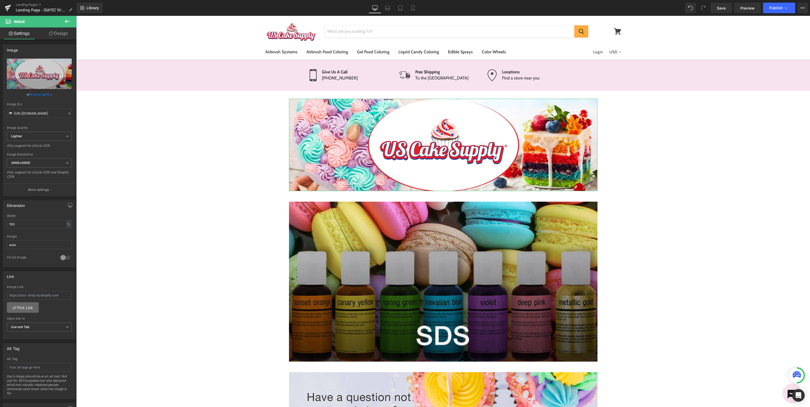
click at [31, 308] on link "Pick Link" at bounding box center [23, 307] width 32 height 11
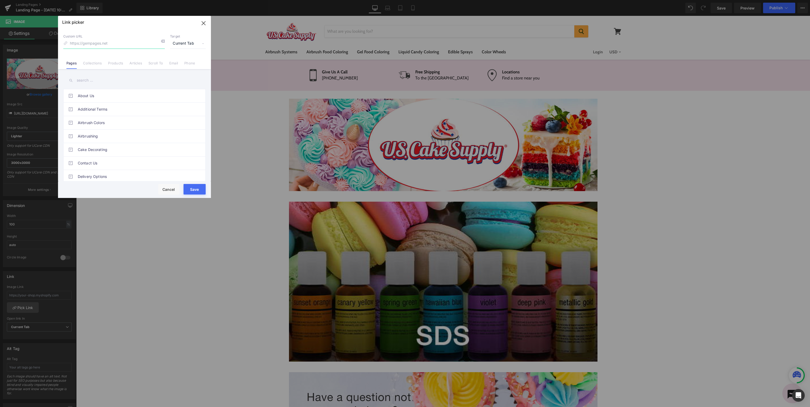
click at [119, 42] on input at bounding box center [114, 43] width 102 height 10
type input "support"
click at [119, 80] on input "text" at bounding box center [134, 80] width 142 height 12
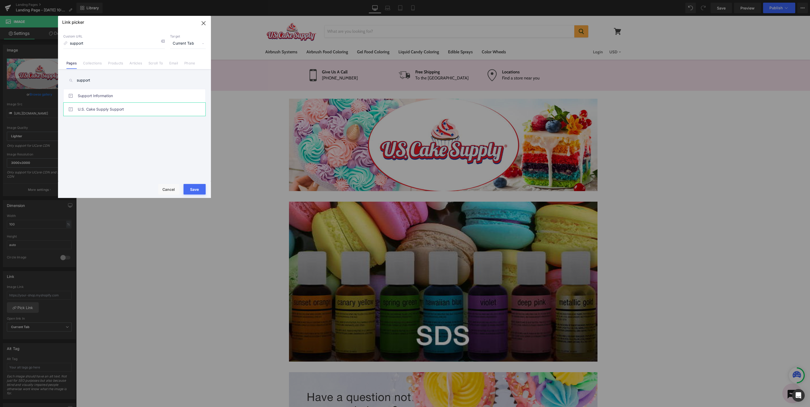
type input "support"
click at [113, 111] on link "U.S. Cake Supply Support" at bounding box center [136, 109] width 116 height 13
type input "/pages/usc-support"
click at [197, 188] on button "Save" at bounding box center [195, 189] width 22 height 11
type input "/pages/usc-support"
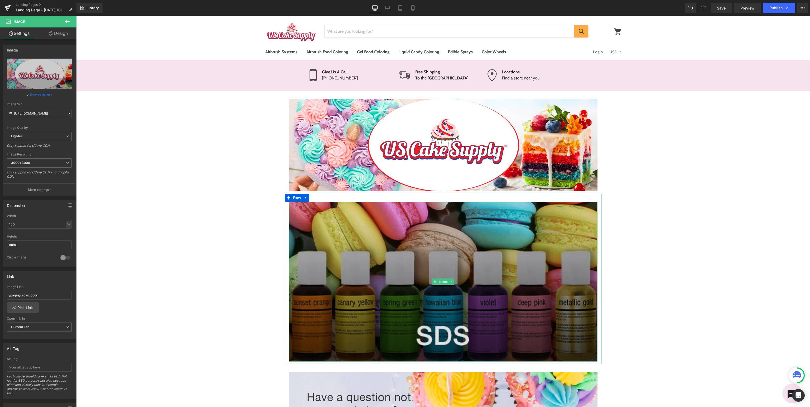
scroll to position [139, 0]
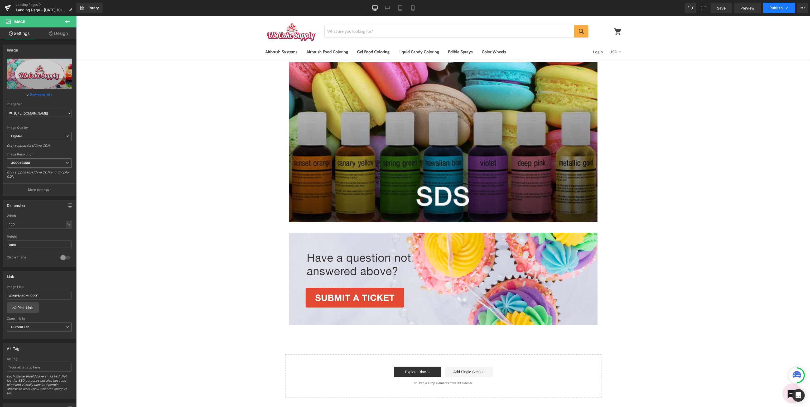
click at [781, 9] on span "Publish" at bounding box center [775, 8] width 13 height 4
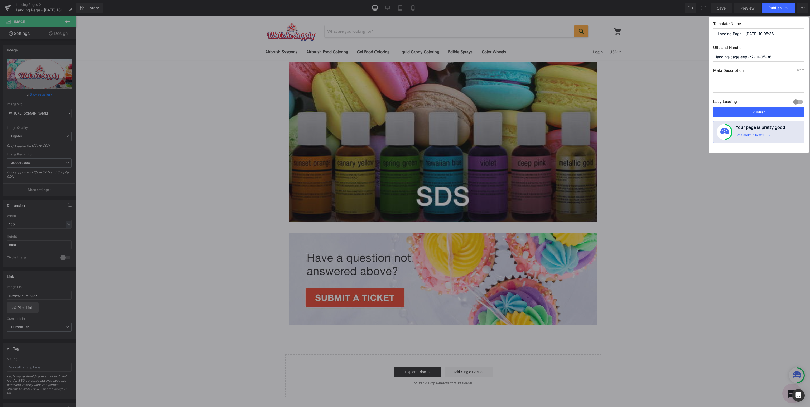
drag, startPoint x: 749, startPoint y: 30, endPoint x: 808, endPoint y: 35, distance: 58.7
click at [751, 30] on input "Landing Page - Sep 22, 10:05:36" at bounding box center [758, 33] width 91 height 11
drag, startPoint x: 790, startPoint y: 34, endPoint x: 238, endPoint y: 23, distance: 551.7
click at [713, 28] on input "Landing Page - Sep 22, 10:05:36" at bounding box center [758, 33] width 91 height 11
type input "U.S. Cake Supply - S.D.S."
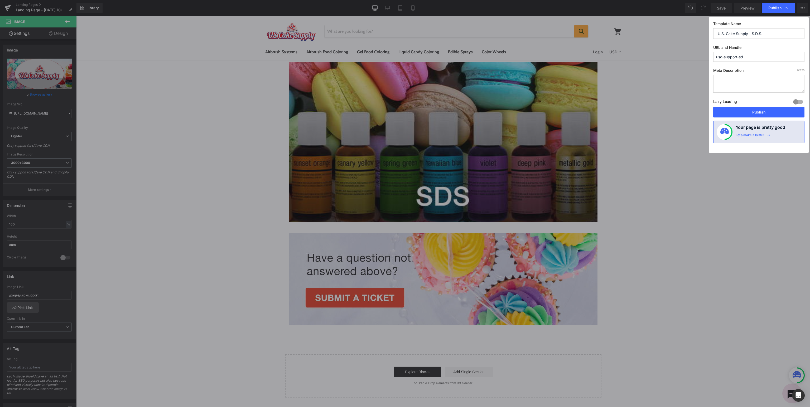
type input "usc-support-sds"
click at [764, 109] on button "Publish" at bounding box center [758, 112] width 91 height 11
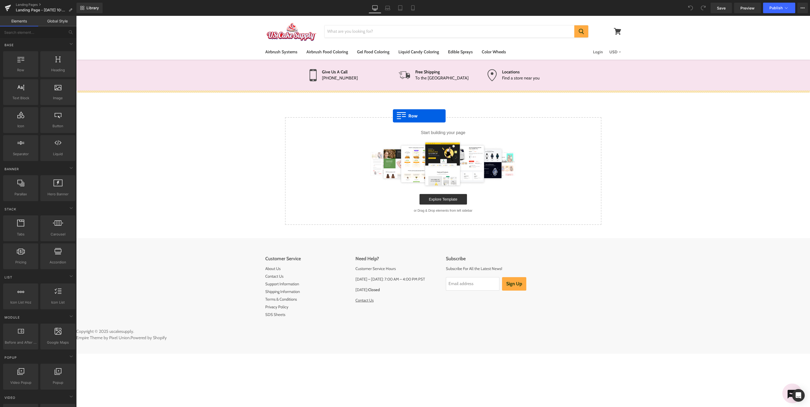
drag, startPoint x: 103, startPoint y: 81, endPoint x: 431, endPoint y: 119, distance: 330.1
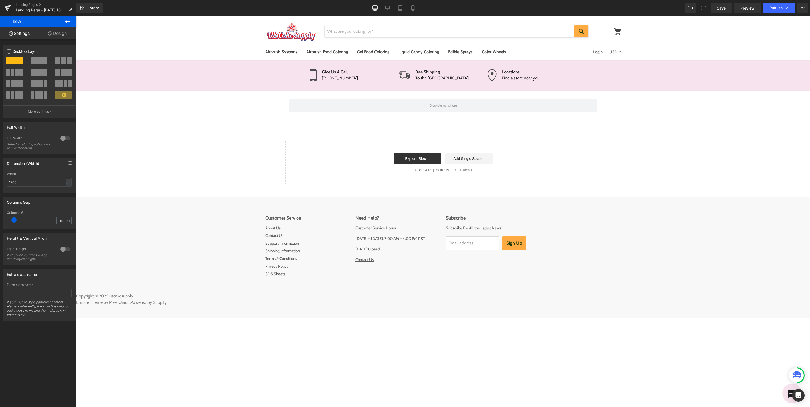
click at [64, 22] on button at bounding box center [67, 22] width 18 height 12
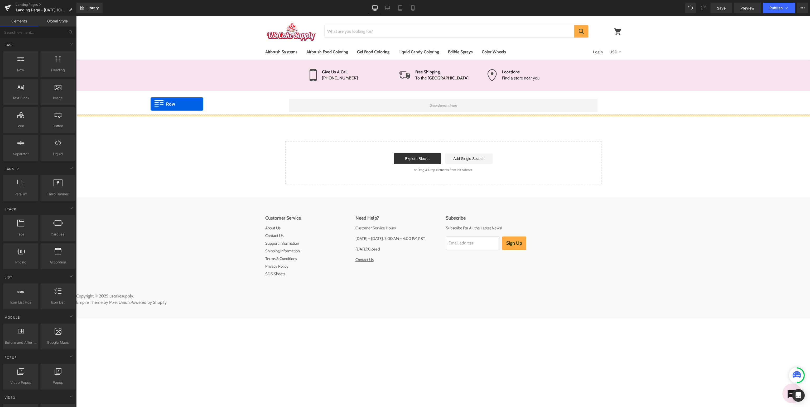
drag, startPoint x: 95, startPoint y: 83, endPoint x: 333, endPoint y: 117, distance: 240.3
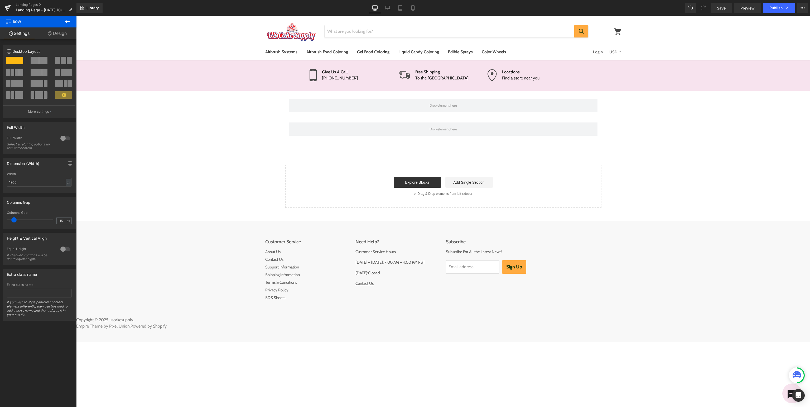
click at [68, 21] on icon at bounding box center [67, 21] width 5 height 3
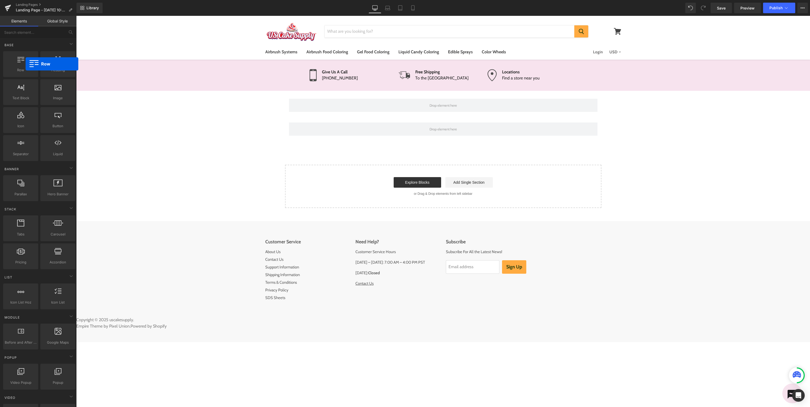
drag, startPoint x: 102, startPoint y: 80, endPoint x: 351, endPoint y: 178, distance: 267.9
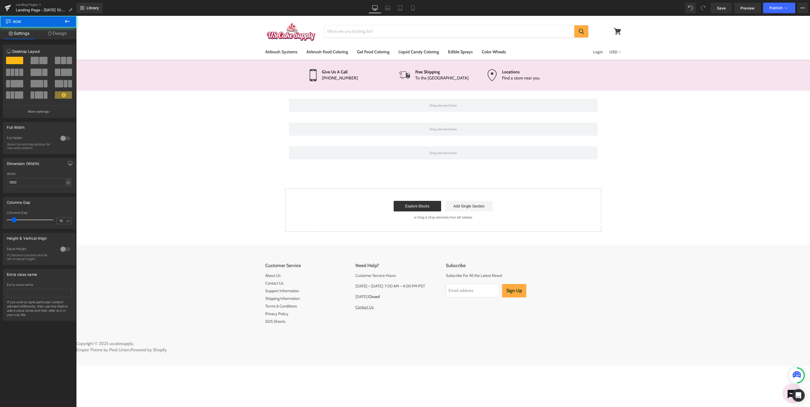
click at [66, 24] on icon at bounding box center [67, 21] width 6 height 6
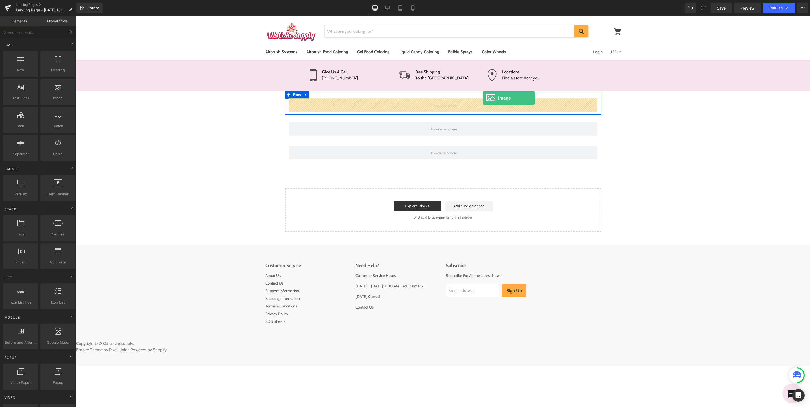
drag, startPoint x: 140, startPoint y: 109, endPoint x: 482, endPoint y: 98, distance: 342.4
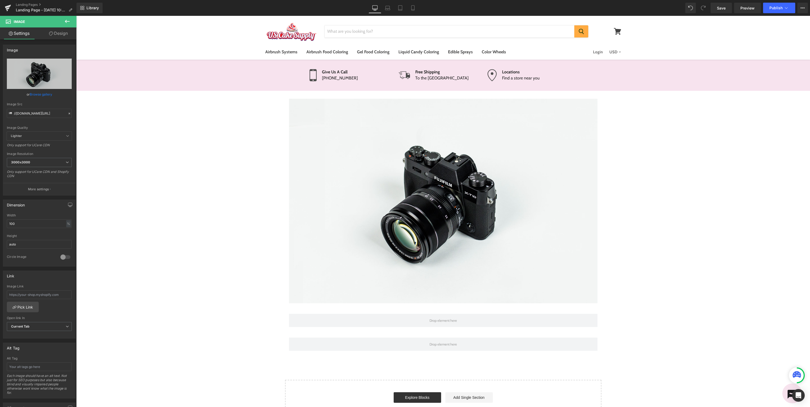
click at [64, 21] on icon at bounding box center [67, 21] width 6 height 6
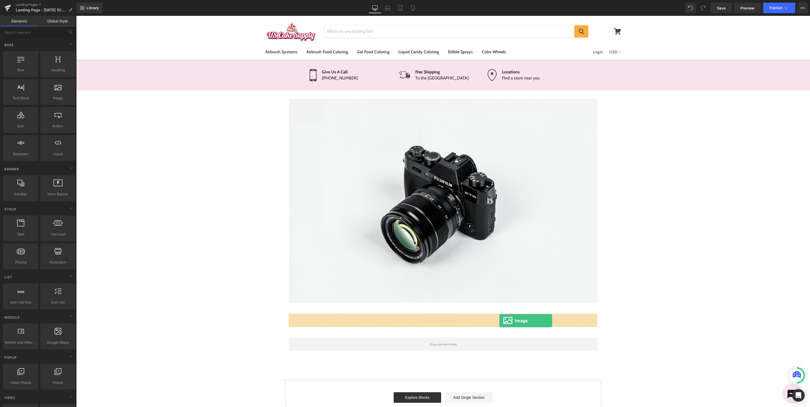
drag, startPoint x: 131, startPoint y: 108, endPoint x: 499, endPoint y: 320, distance: 425.4
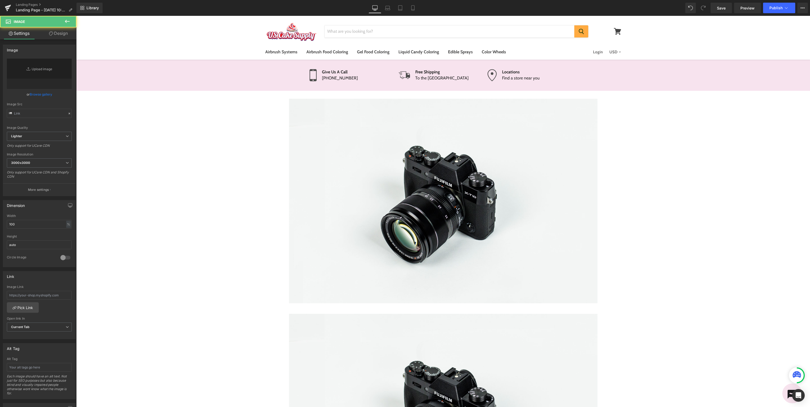
type input "//d1um8515vdn9kb.cloudfront.net/images/parallax.jpg"
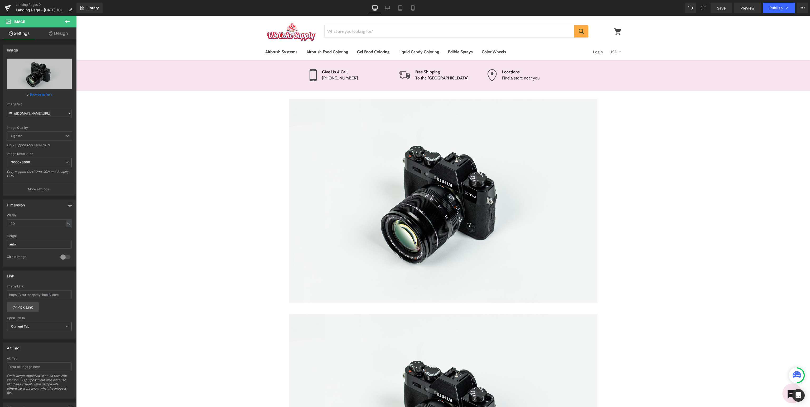
click at [68, 23] on icon at bounding box center [67, 21] width 6 height 6
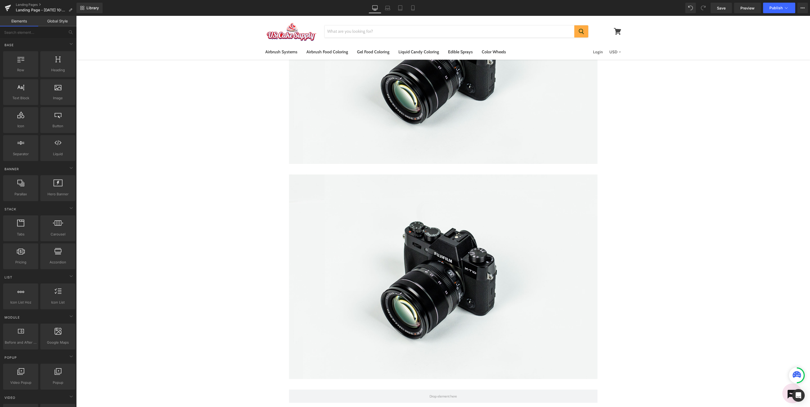
scroll to position [250, 0]
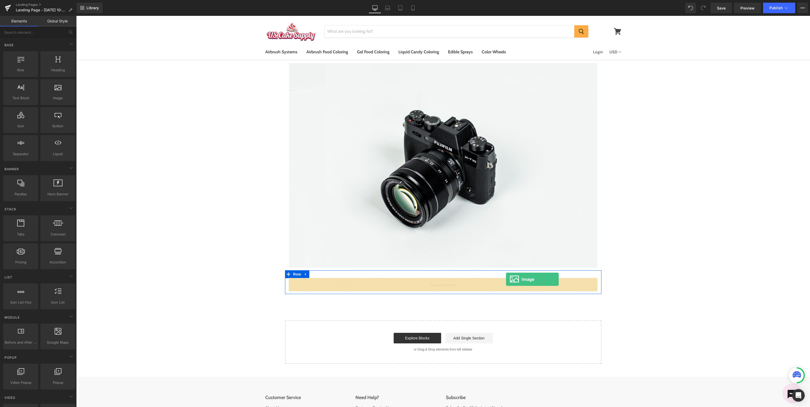
drag, startPoint x: 137, startPoint y: 107, endPoint x: 506, endPoint y: 279, distance: 407.3
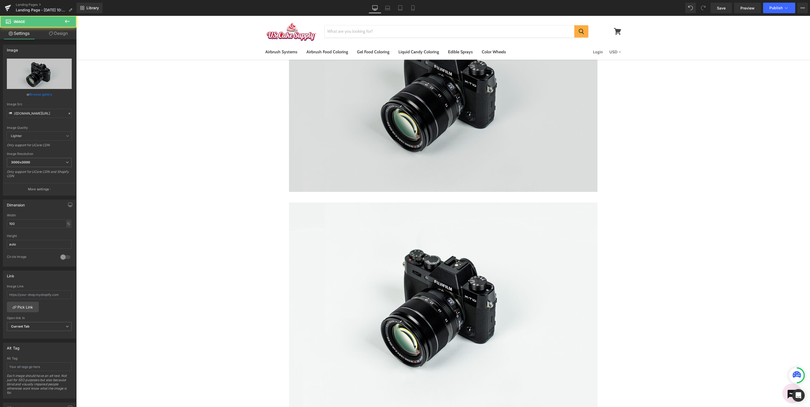
scroll to position [0, 0]
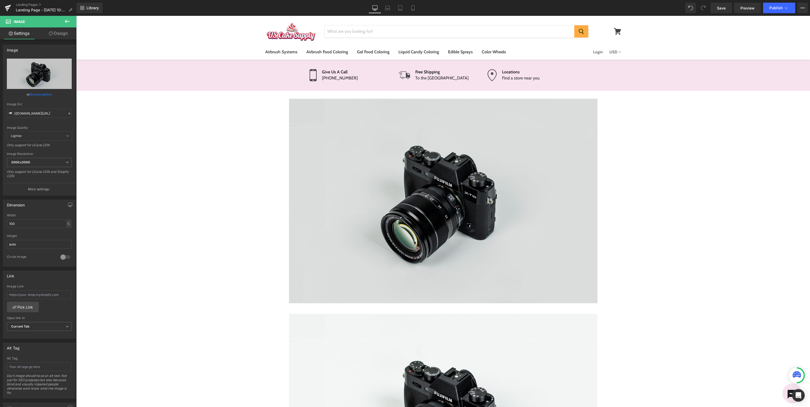
click at [454, 194] on img at bounding box center [443, 201] width 308 height 204
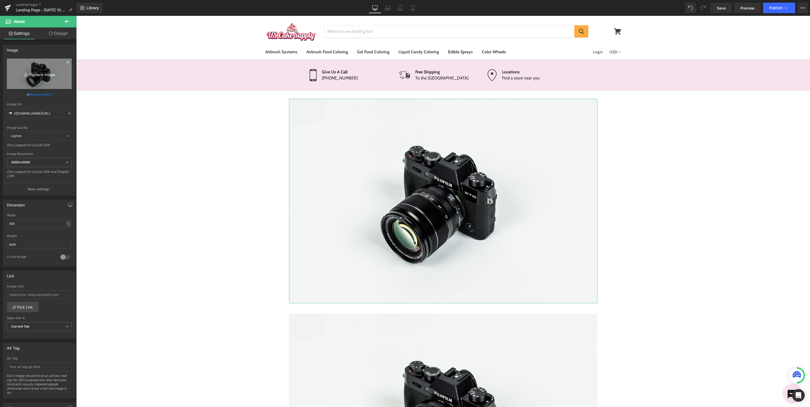
click at [36, 76] on icon "Replace Image" at bounding box center [39, 73] width 42 height 7
type input "C:\fakepath\USCake_SupportBanner.jpg"
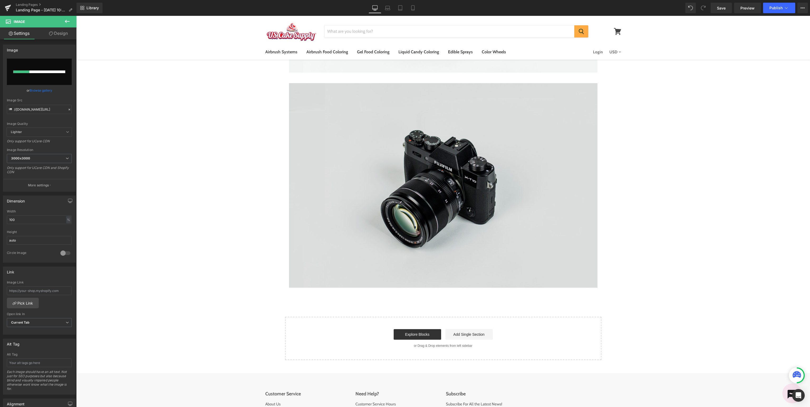
scroll to position [532, 0]
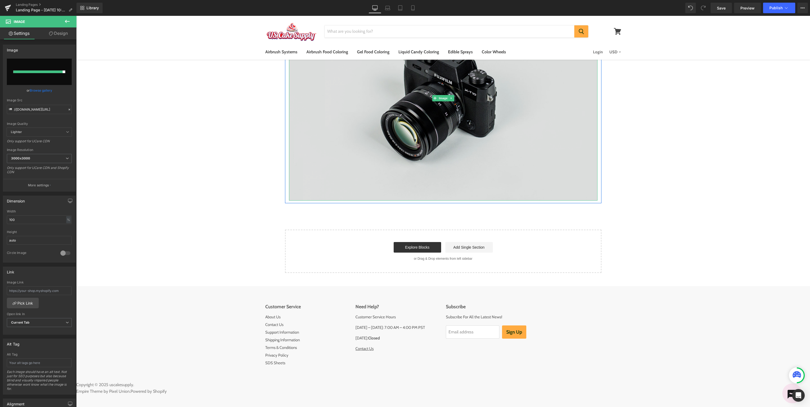
type input "https://ucarecdn.com/6d637e64-a250-491c-8b3b-706554722b38/-/format/auto/-/previ…"
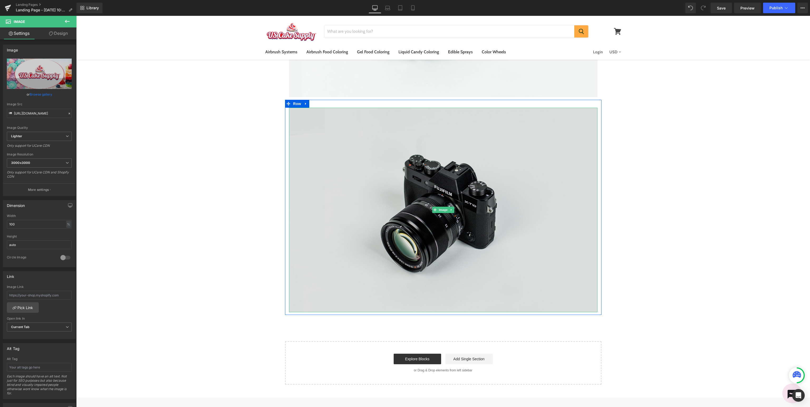
click at [469, 200] on img at bounding box center [443, 210] width 308 height 204
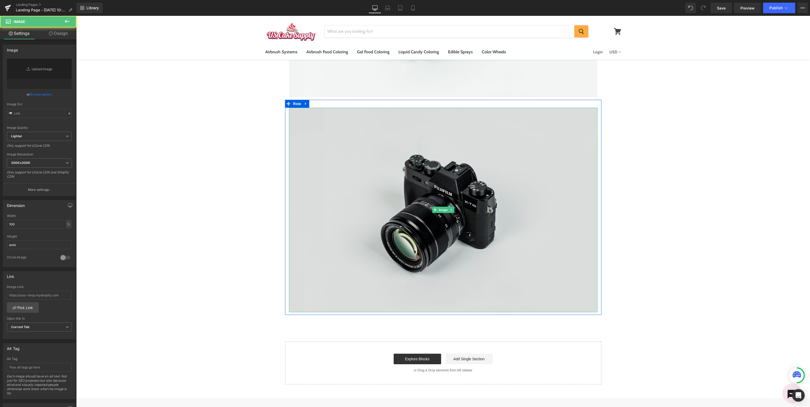
type input "//d1um8515vdn9kb.cloudfront.net/images/parallax.jpg"
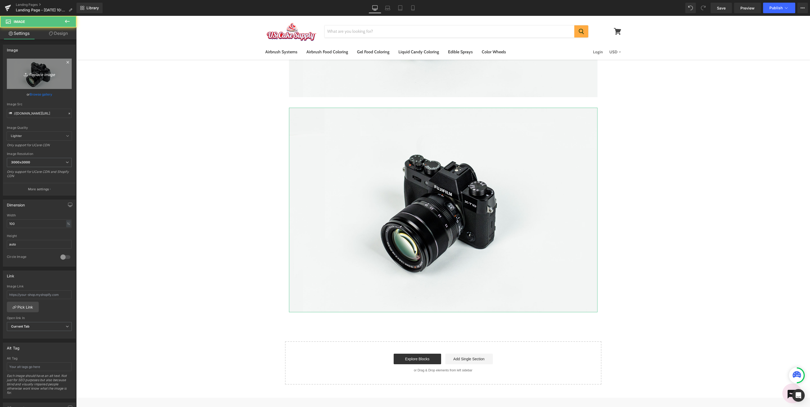
click at [36, 78] on link "Replace Image" at bounding box center [39, 74] width 65 height 30
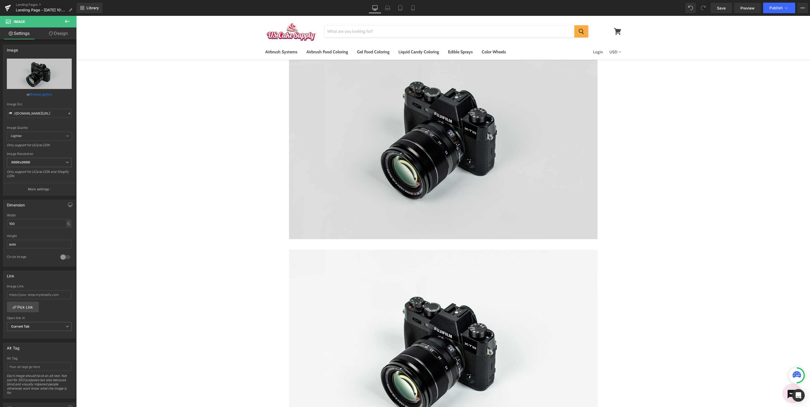
scroll to position [334, 0]
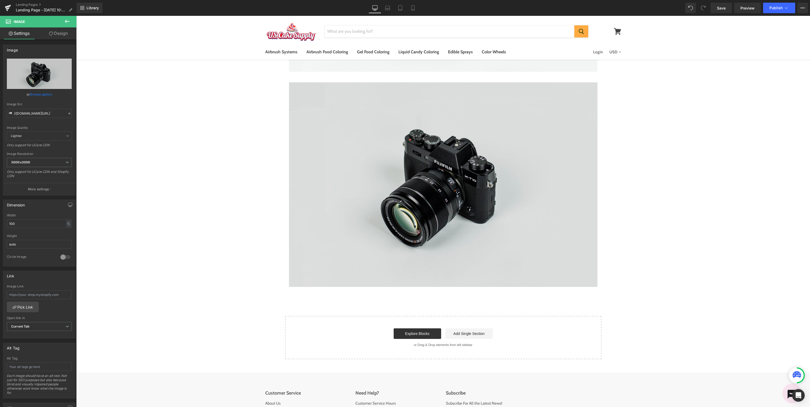
click at [508, 233] on img at bounding box center [443, 184] width 308 height 204
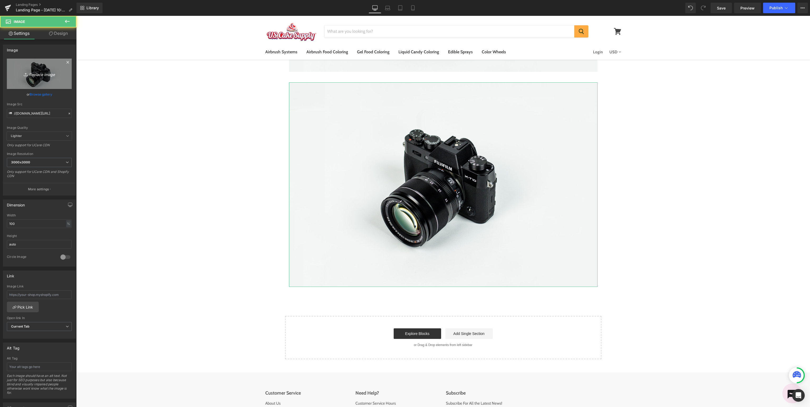
click at [50, 80] on link "Replace Image" at bounding box center [39, 74] width 65 height 30
type input "C:\fakepath\USCake_SupportSubmitaTicket.jpg"
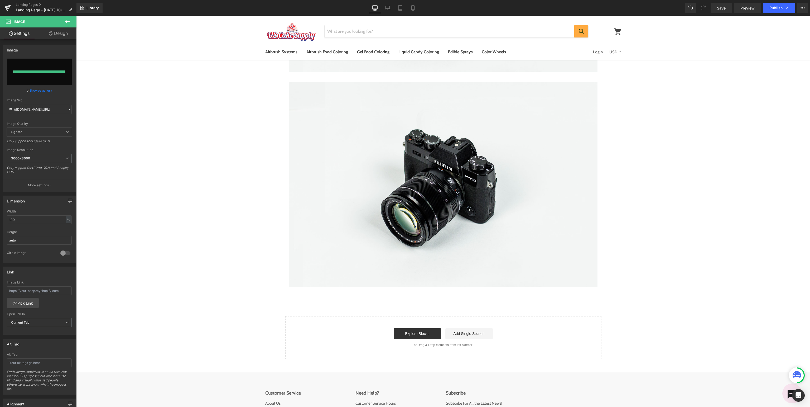
type input "https://ucarecdn.com/98cdfe4a-1931-4e70-bc8a-42d300a11e92/-/format/auto/-/previ…"
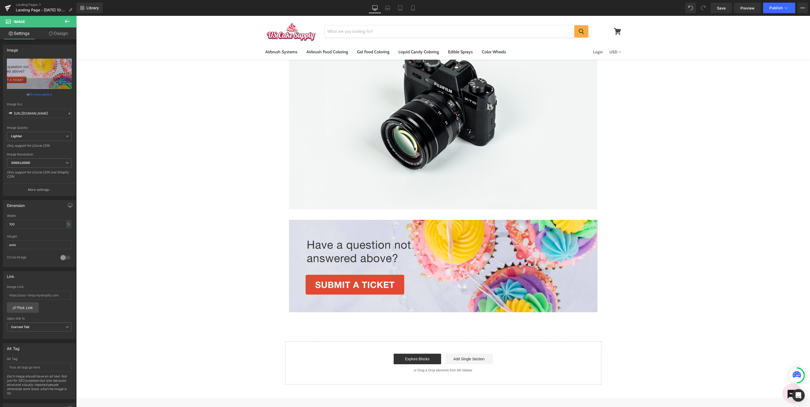
scroll to position [85, 0]
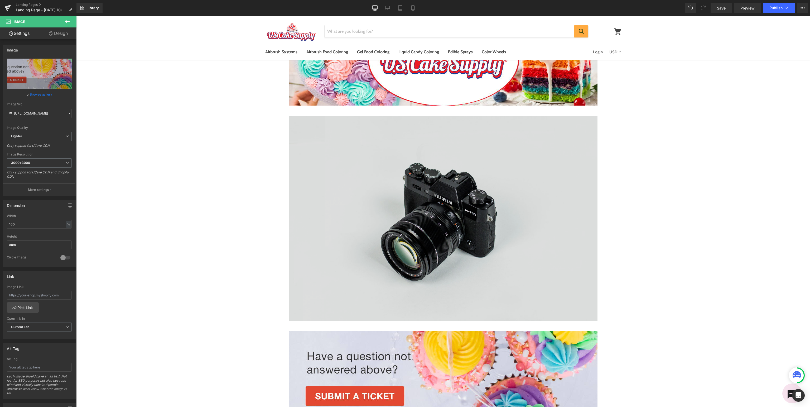
click at [532, 169] on img at bounding box center [443, 218] width 308 height 204
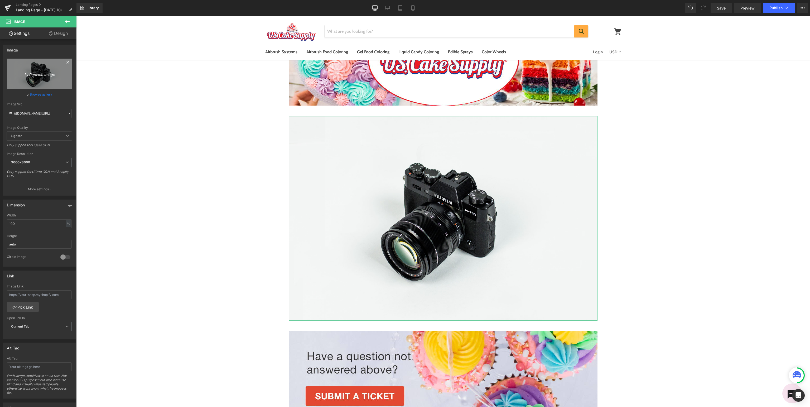
click at [45, 78] on link "Replace Image" at bounding box center [39, 74] width 65 height 30
type input "C:\fakepath\USCake_SupportManuals.jpg"
type input "https://ucarecdn.com/24caea92-6805-427a-9671-fd60ab9d906c/-/format/auto/-/previ…"
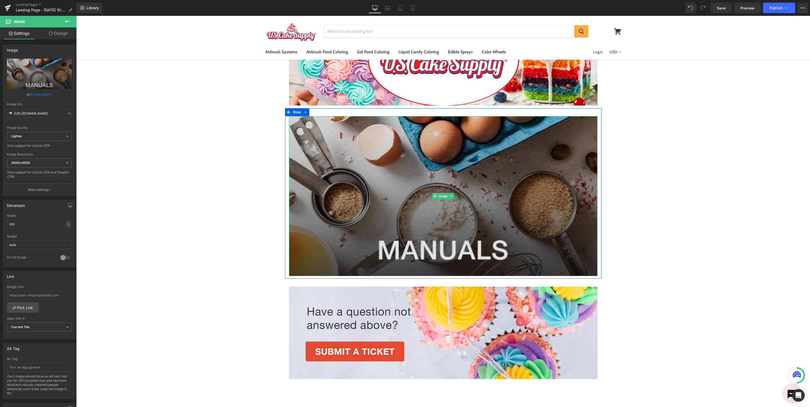
scroll to position [141, 0]
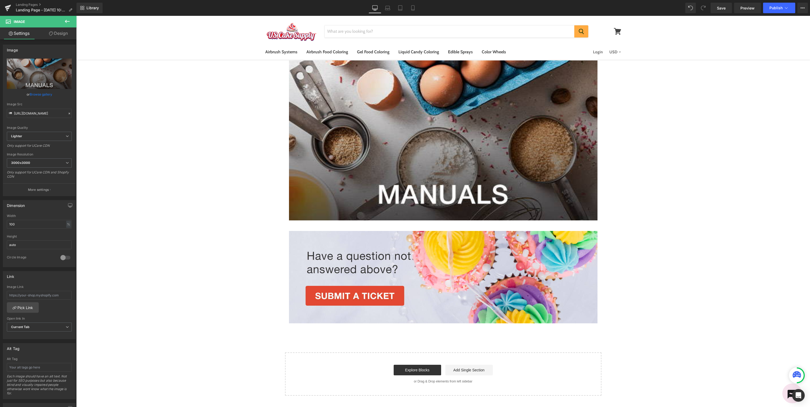
click at [189, 162] on div "Image Row Image Row Image Row Select your layout" at bounding box center [443, 173] width 734 height 446
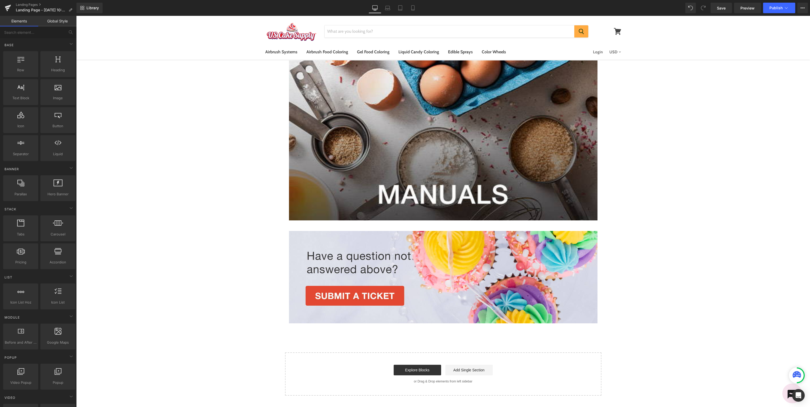
scroll to position [0, 0]
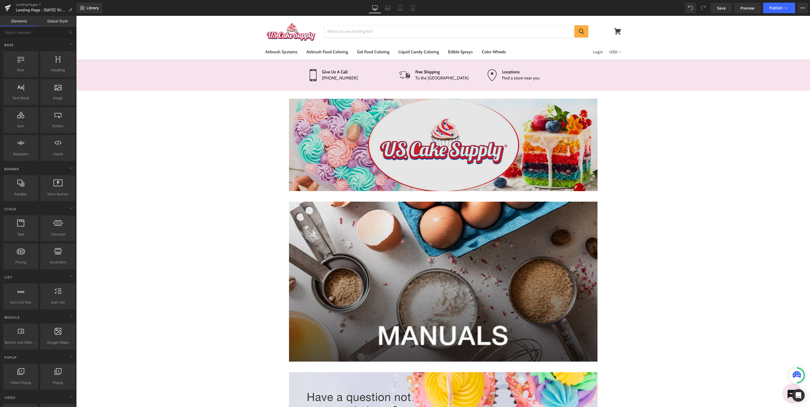
click at [480, 157] on img at bounding box center [443, 145] width 308 height 92
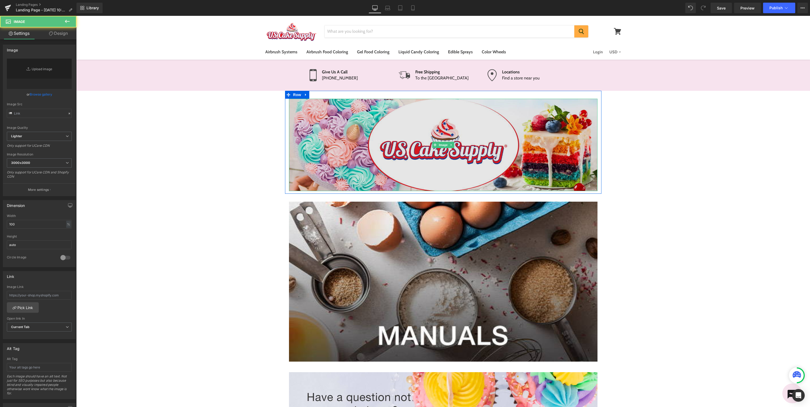
type input "https://ucarecdn.com/6d637e64-a250-491c-8b3b-706554722b38/-/format/auto/-/previ…"
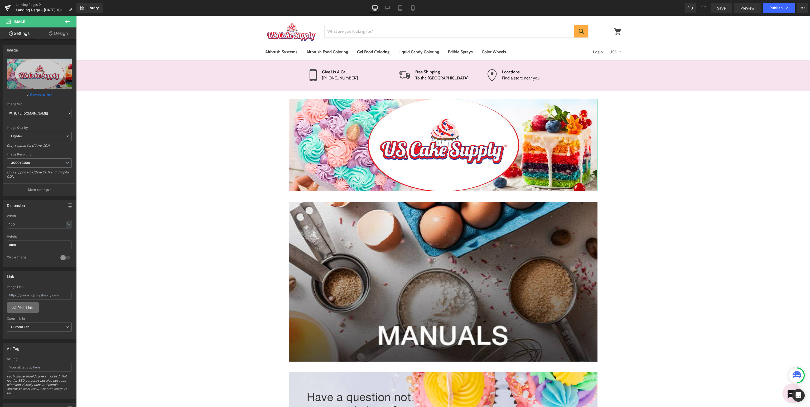
click at [13, 306] on icon at bounding box center [14, 307] width 4 height 4
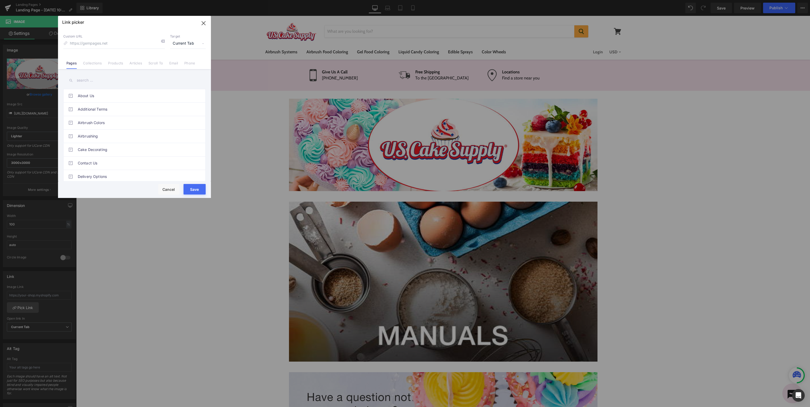
click at [122, 80] on input "text" at bounding box center [134, 80] width 142 height 12
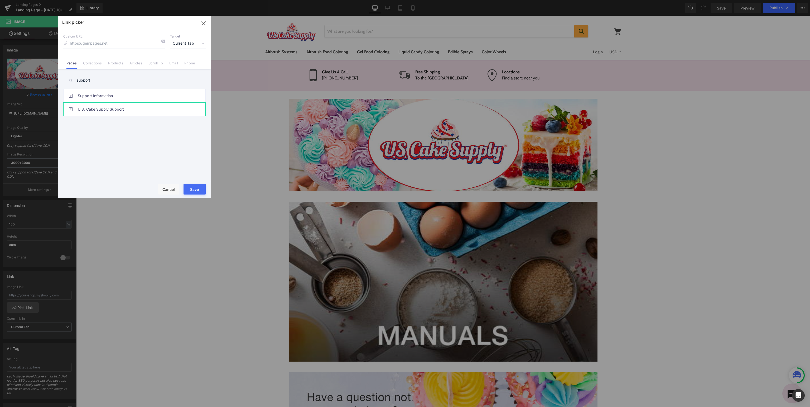
type input "support"
click at [120, 109] on link "U.S. Cake Supply Support" at bounding box center [136, 109] width 116 height 13
type input "/pages/usc-support"
click at [189, 187] on button "Save" at bounding box center [195, 189] width 22 height 11
type input "/pages/usc-support"
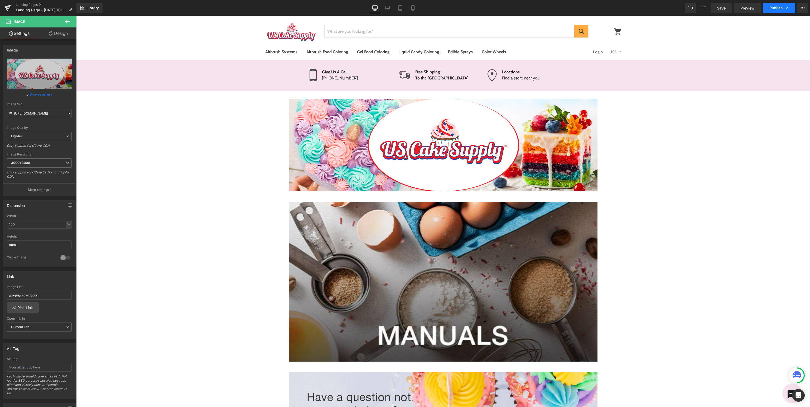
click at [776, 6] on button "Publish" at bounding box center [779, 8] width 32 height 11
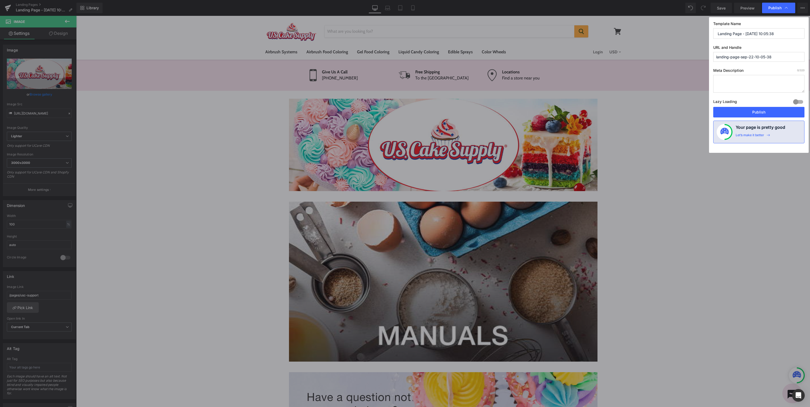
click at [781, 32] on input "Landing Page - Sep 22, 10:05:38" at bounding box center [758, 33] width 91 height 11
drag, startPoint x: 789, startPoint y: 33, endPoint x: 254, endPoint y: 23, distance: 535.0
click at [713, 28] on input "Landing Page - Sep 22, 10:05:38" at bounding box center [758, 33] width 91 height 11
click at [751, 33] on input "U.S. Cake Supply - Support" at bounding box center [758, 33] width 91 height 11
click at [781, 33] on input "U.S. Cake Supply Support" at bounding box center [758, 33] width 91 height 11
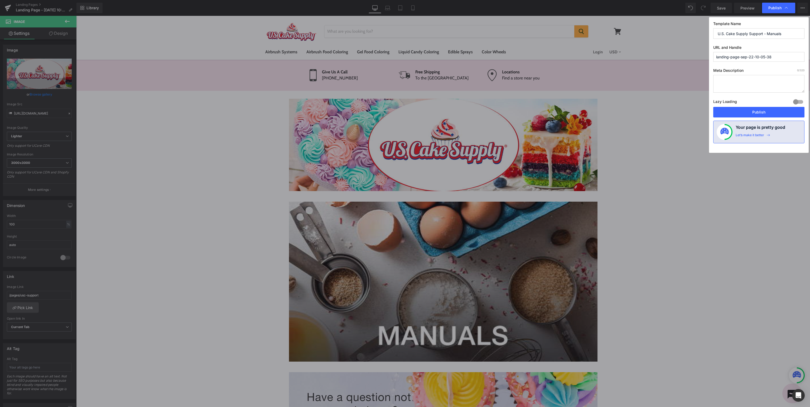
type input "U.S. Cake Supply Support - Manuals"
type input "usc-support-manuals"
click at [765, 109] on button "Publish" at bounding box center [758, 112] width 91 height 11
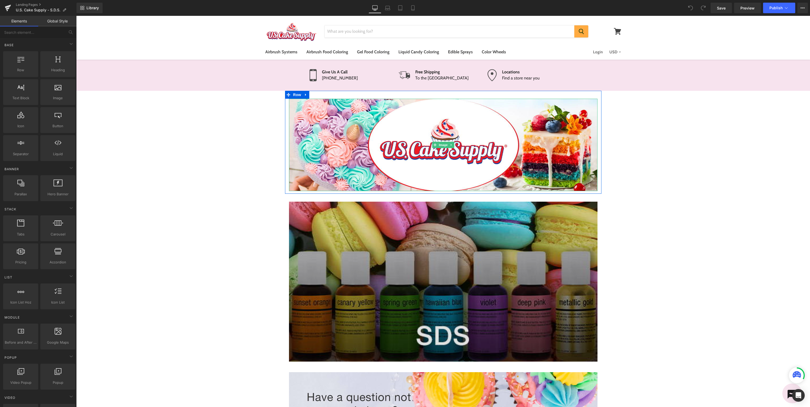
scroll to position [139, 0]
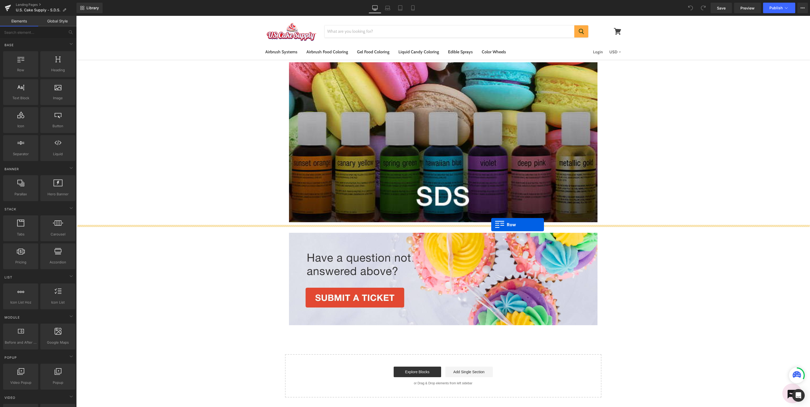
drag, startPoint x: 96, startPoint y: 83, endPoint x: 491, endPoint y: 224, distance: 420.1
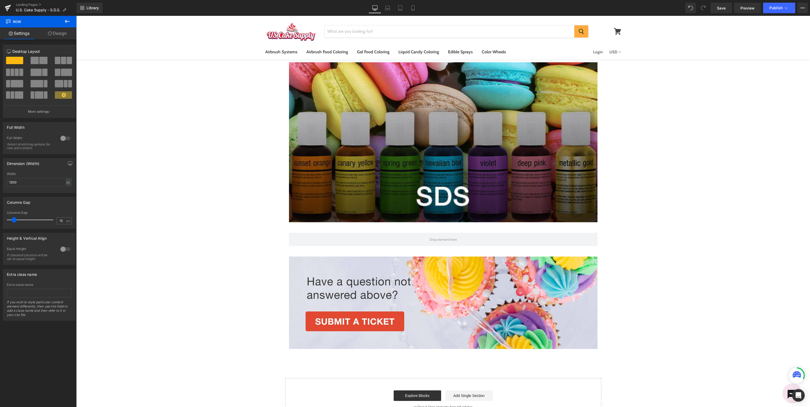
click at [62, 22] on button at bounding box center [67, 22] width 18 height 12
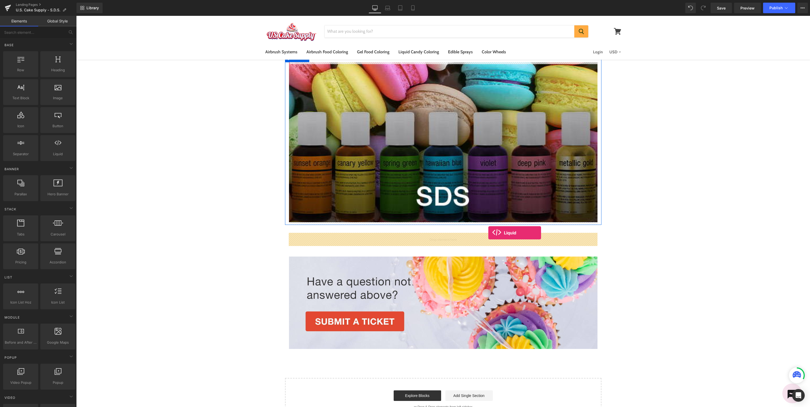
drag, startPoint x: 135, startPoint y: 158, endPoint x: 488, endPoint y: 233, distance: 361.2
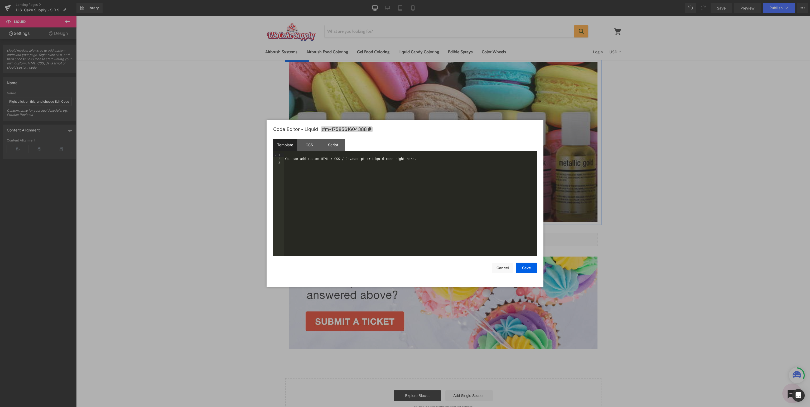
click at [438, 186] on div "You can add custom HTML / CSS / Javascript or Liquid code right here." at bounding box center [410, 208] width 253 height 110
click at [306, 212] on div "https://images.tcpglobal.com/SDS-Sheets/CHF/CHFES-ALL_SDS.pdf" at bounding box center [410, 208] width 253 height 110
drag, startPoint x: 451, startPoint y: 157, endPoint x: 66, endPoint y: 138, distance: 384.6
click at [284, 153] on div "https://images.tcpglobal.com/SDS-Sheets/CHF/CHFES-ALL_SDS.pdf" at bounding box center [410, 204] width 253 height 103
click at [523, 268] on button "Save" at bounding box center [526, 267] width 21 height 11
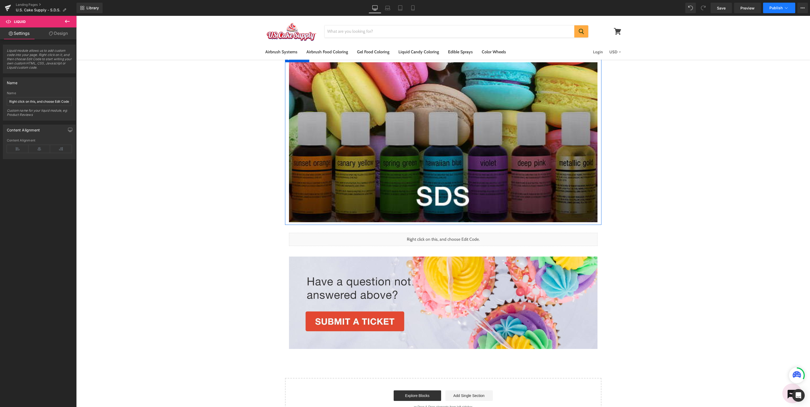
click at [779, 8] on span "Publish" at bounding box center [775, 8] width 13 height 4
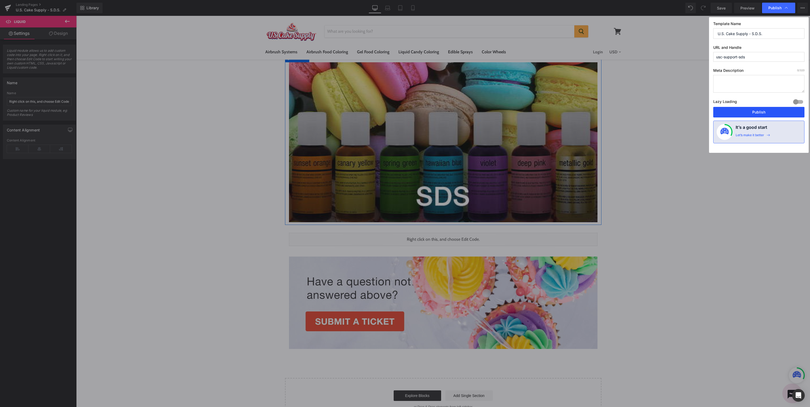
click at [761, 114] on button "Publish" at bounding box center [758, 112] width 91 height 11
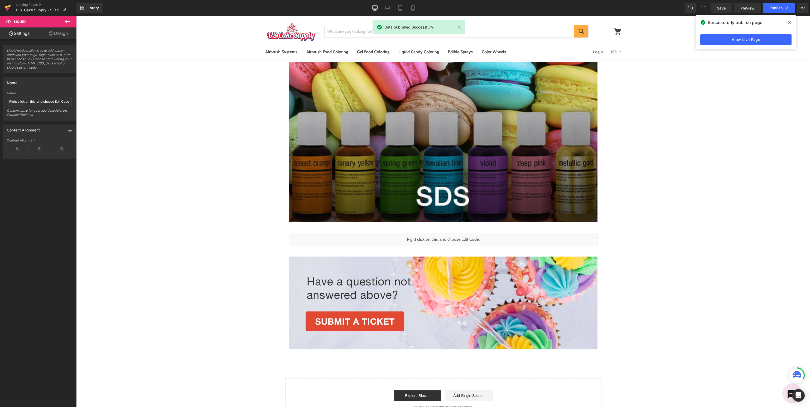
click at [8, 6] on icon at bounding box center [8, 7] width 6 height 13
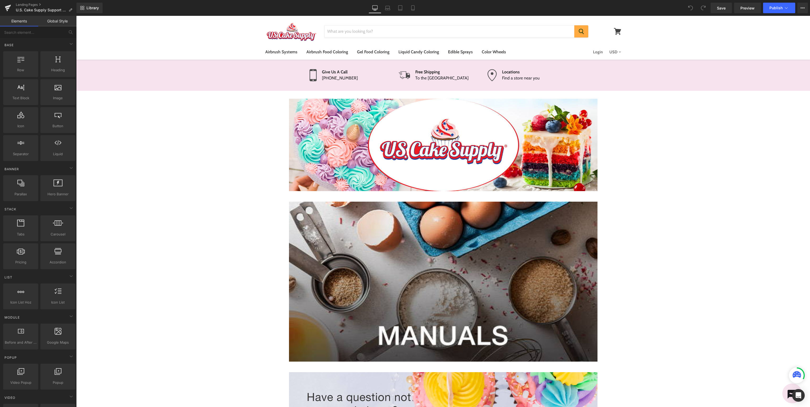
scroll to position [139, 0]
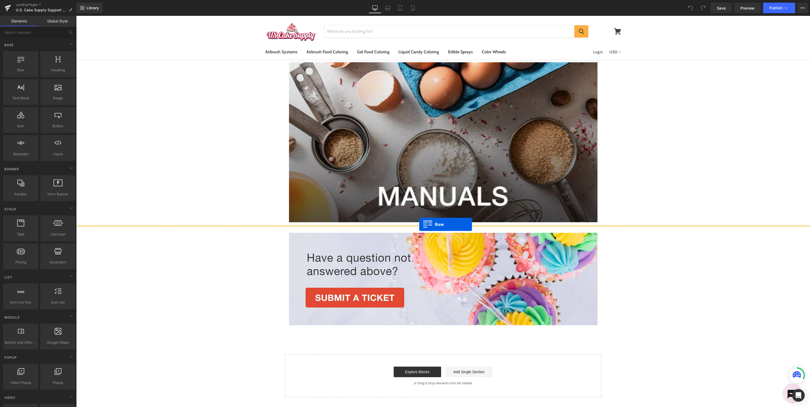
drag, startPoint x: 100, startPoint y: 86, endPoint x: 419, endPoint y: 224, distance: 348.0
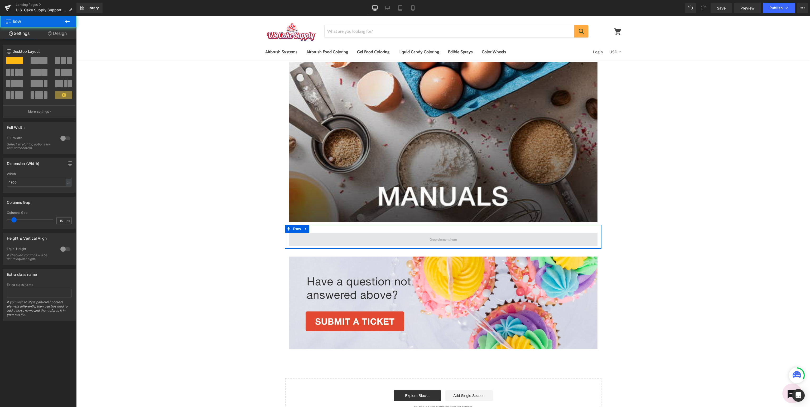
click at [427, 236] on span at bounding box center [443, 239] width 308 height 13
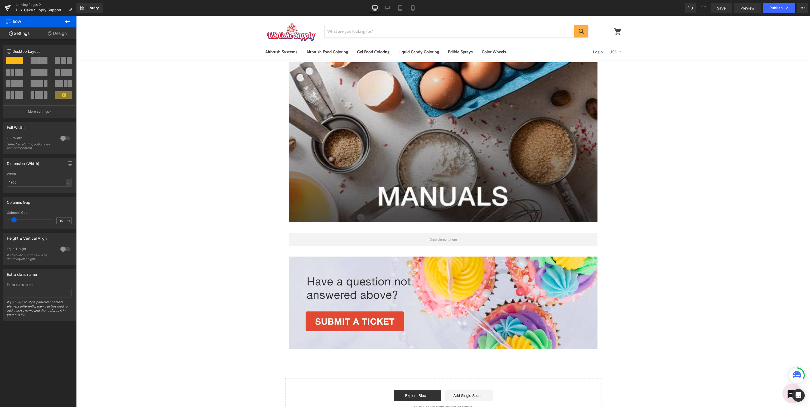
click at [69, 24] on icon at bounding box center [67, 21] width 6 height 6
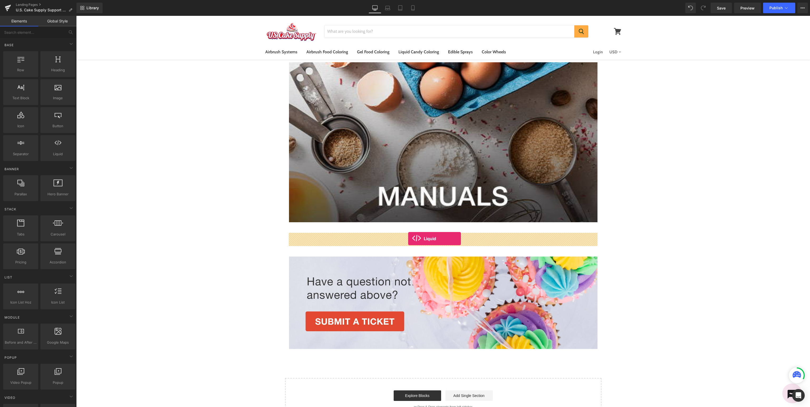
drag, startPoint x: 129, startPoint y: 159, endPoint x: 408, endPoint y: 238, distance: 290.6
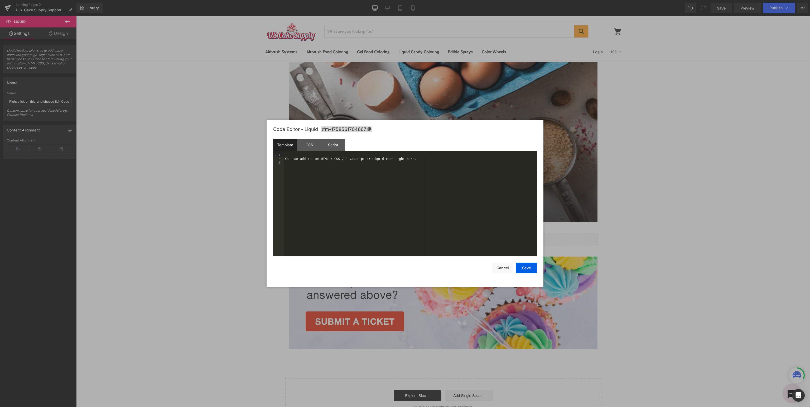
click at [369, 184] on div "You can add custom HTML / CSS / Javascript or Liquid code right here." at bounding box center [410, 208] width 253 height 110
click at [336, 172] on div "< li > < a href = "[URL][DOMAIN_NAME]" > Product Manuals </ a > </ li > < li > …" at bounding box center [410, 215] width 253 height 125
click at [405, 155] on div "< li > < a href = "[URL][DOMAIN_NAME]" > Product Manuals </ a > </ li > < li > …" at bounding box center [410, 208] width 253 height 110
click at [333, 175] on div "< li > < a href = "[URL][DOMAIN_NAME]" > Product Manuals </ a > </ li > < li > …" at bounding box center [410, 208] width 253 height 110
click at [384, 176] on div "< li > < a href = "[URL][DOMAIN_NAME]" > Product Manuals </ a > </ li > < li > …" at bounding box center [410, 208] width 253 height 110
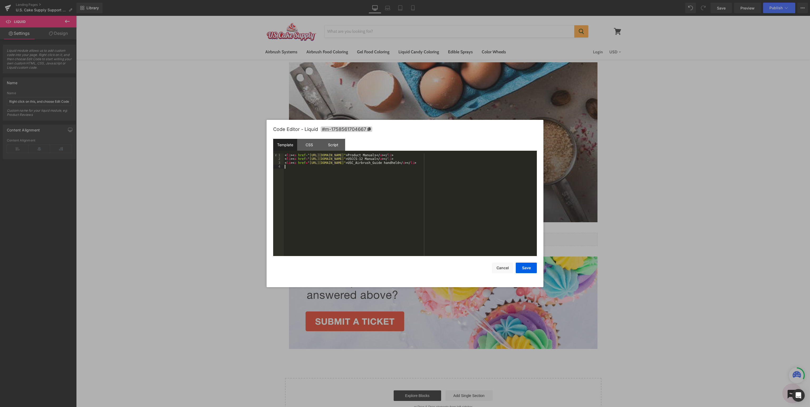
click at [400, 158] on div "< li > < a href = "[URL][DOMAIN_NAME]" > Product Manuals </ a > </ li > < li > …" at bounding box center [410, 208] width 253 height 110
click at [473, 158] on div "< li > < a href = "[URL][DOMAIN_NAME]" > Product Manuals </ a > </ li > < li > …" at bounding box center [410, 208] width 253 height 110
click at [465, 163] on div "< li > < a href = "[URL][DOMAIN_NAME]" > Product Manuals </ a > </ li > < li > …" at bounding box center [410, 208] width 253 height 110
click at [468, 155] on div "< li > < a href = "[URL][DOMAIN_NAME]" > Product Manuals </ a > </ li > < li > …" at bounding box center [410, 208] width 253 height 110
drag, startPoint x: 485, startPoint y: 152, endPoint x: 131, endPoint y: 161, distance: 353.4
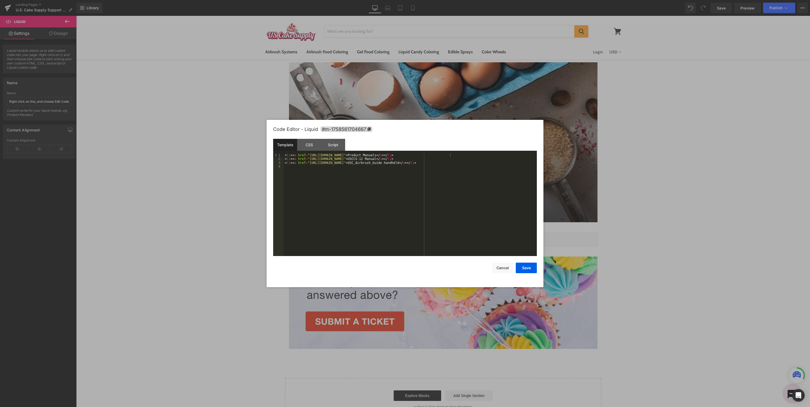
click at [131, 161] on body "Liquid You are previewing how the will restyle your page. You can not edit Elem…" at bounding box center [405, 203] width 810 height 407
drag, startPoint x: 470, startPoint y: 153, endPoint x: 271, endPoint y: 154, distance: 199.3
click at [284, 154] on div "< li > < a href = "[URL][DOMAIN_NAME]" > Product Manuals </ a > </ li > < li > …" at bounding box center [410, 204] width 253 height 103
drag, startPoint x: 392, startPoint y: 184, endPoint x: 381, endPoint y: 179, distance: 12.2
click at [392, 183] on div "< li > < a href = "[URL][DOMAIN_NAME]" > USCCS-12 Manual </ a > </ li > < li > …" at bounding box center [410, 208] width 253 height 110
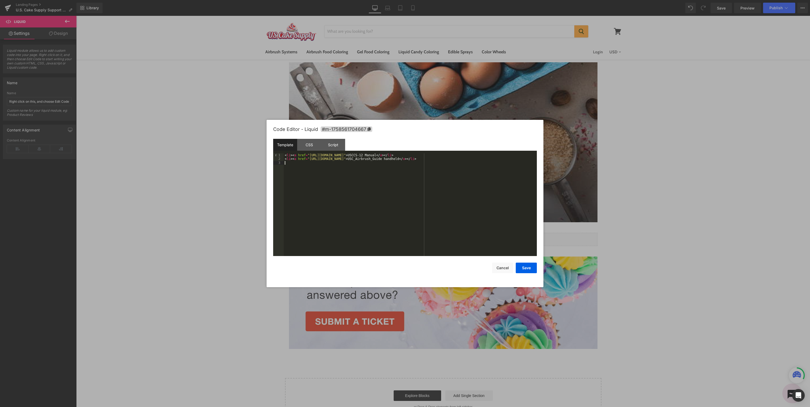
click at [319, 161] on div "< li > < a href = "[URL][DOMAIN_NAME]" > USCCS-12 Manual </ a > </ li > < li > …" at bounding box center [410, 208] width 253 height 110
click at [526, 268] on button "Save" at bounding box center [526, 267] width 21 height 11
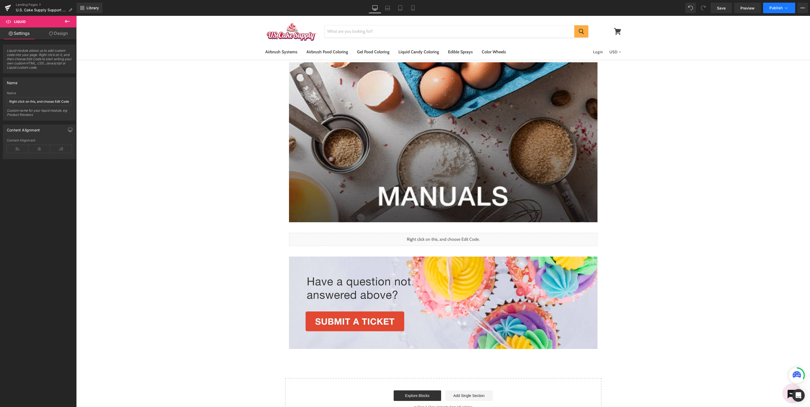
click at [771, 8] on span "Publish" at bounding box center [775, 8] width 13 height 4
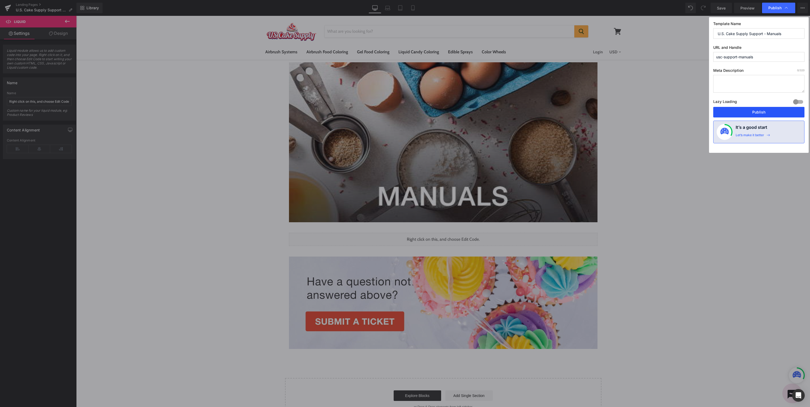
click at [745, 112] on button "Publish" at bounding box center [758, 112] width 91 height 11
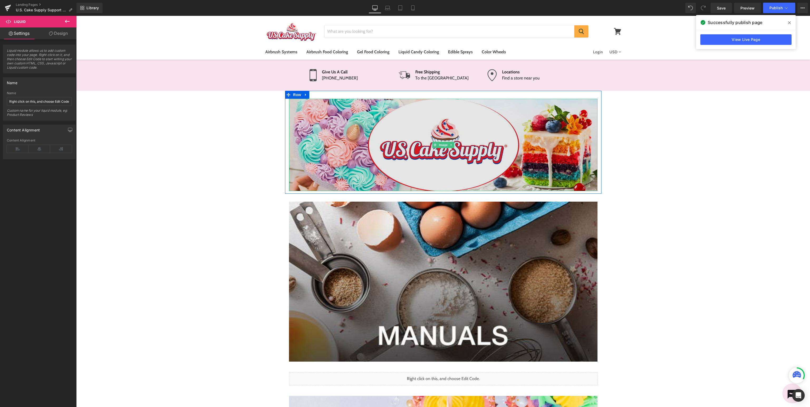
click at [458, 130] on img at bounding box center [443, 145] width 308 height 92
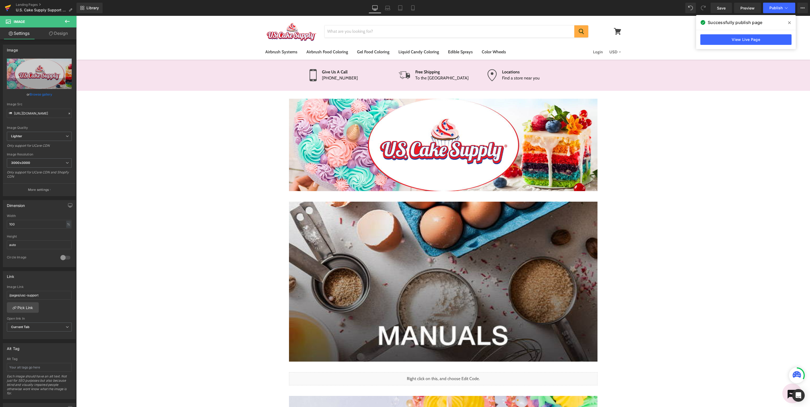
click at [8, 8] on icon at bounding box center [8, 8] width 4 height 2
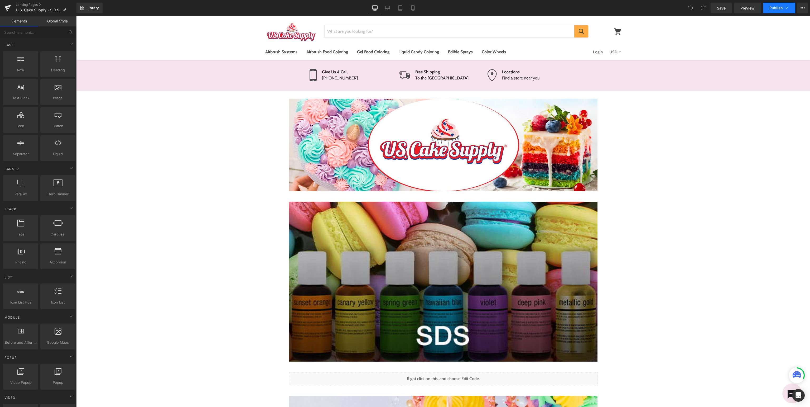
click at [780, 7] on span "Publish" at bounding box center [775, 8] width 13 height 4
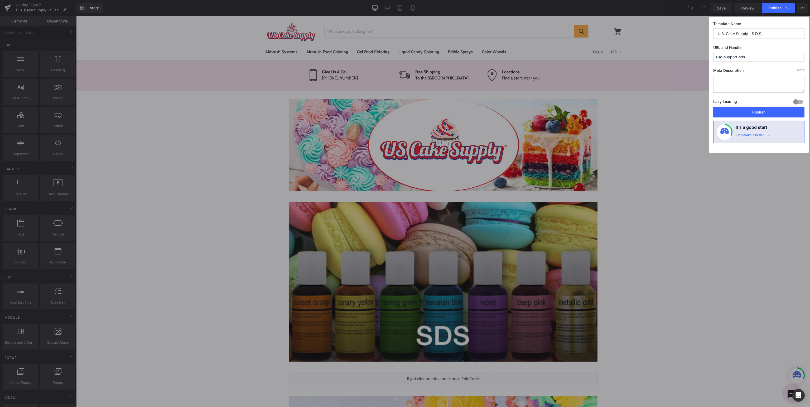
click at [750, 35] on input "U.S. Cake Supply - S.D.S." at bounding box center [758, 33] width 91 height 11
type input "U.S. Cake Supply Support - S.D.S."
click at [757, 112] on button "Publish" at bounding box center [758, 112] width 91 height 11
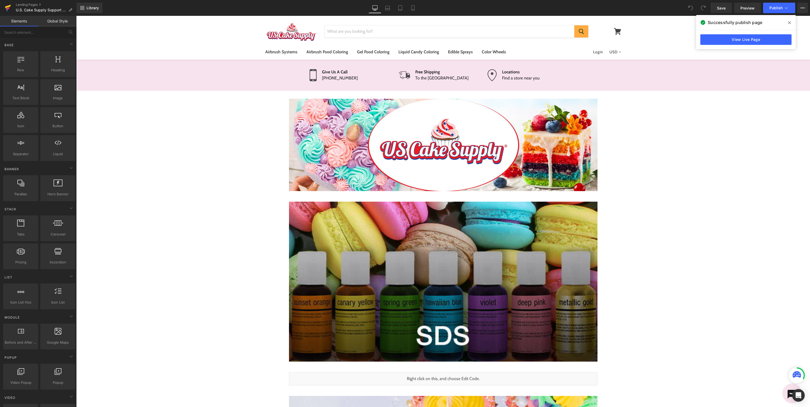
click at [11, 8] on icon at bounding box center [8, 7] width 6 height 13
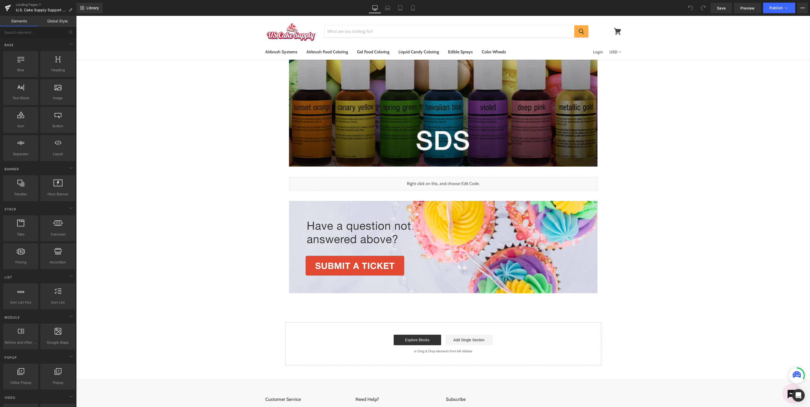
scroll to position [282, 0]
